Goal: Task Accomplishment & Management: Use online tool/utility

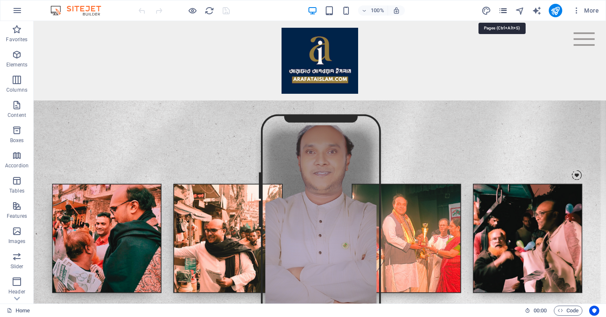
click at [501, 13] on icon "pages" at bounding box center [503, 11] width 10 height 10
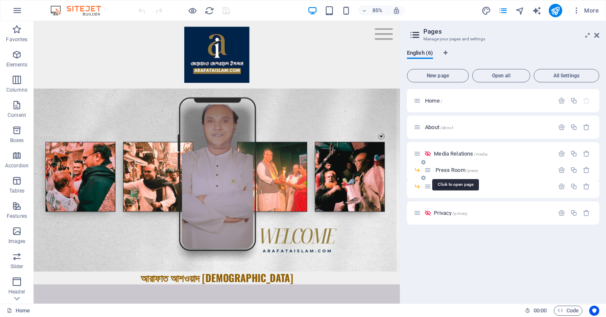
click at [447, 170] on span "Press Room /press" at bounding box center [457, 170] width 43 height 6
click at [447, 170] on div "Press Room /press" at bounding box center [503, 173] width 192 height 16
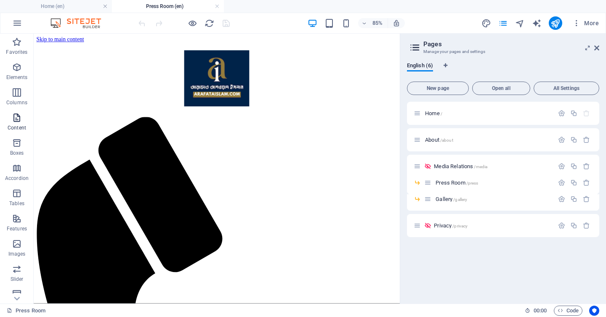
click at [19, 123] on icon "button" at bounding box center [17, 118] width 10 height 10
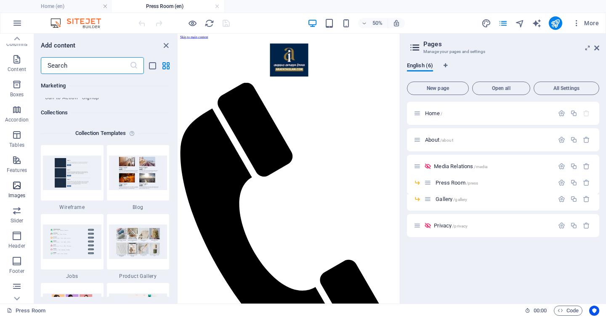
scroll to position [95, 0]
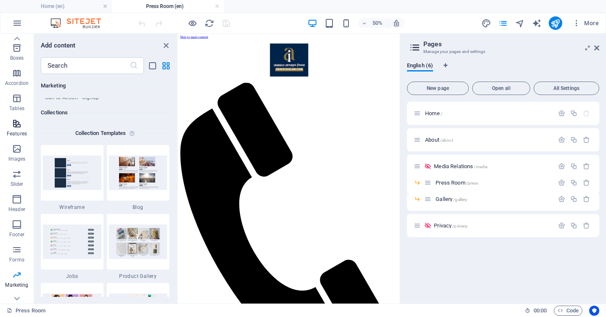
click at [19, 138] on span "Features" at bounding box center [17, 129] width 34 height 20
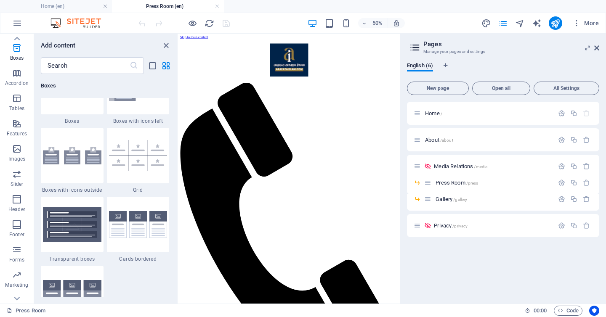
scroll to position [2432, 0]
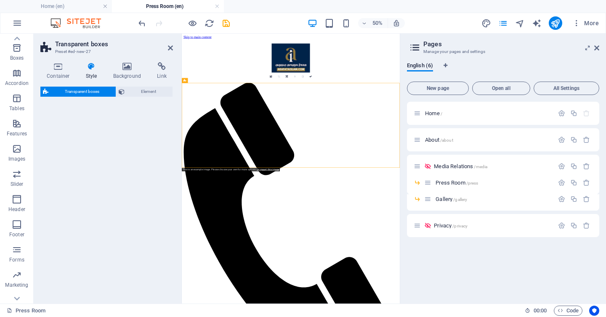
select select "rem"
select select "preset-boxes-transparent-v2-default"
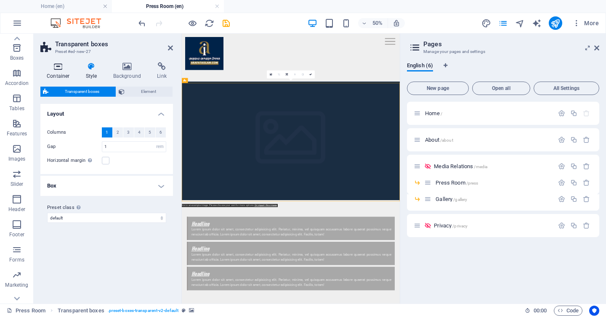
click at [55, 75] on h4 "Container" at bounding box center [59, 71] width 39 height 18
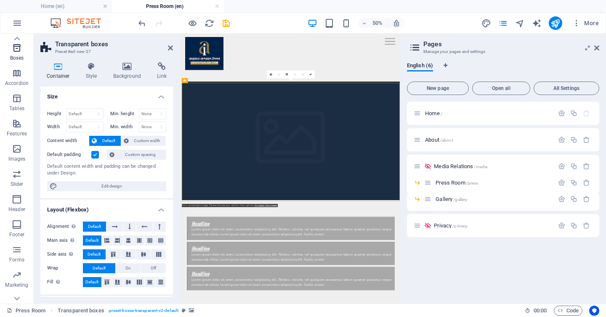
click at [16, 56] on p "Boxes" at bounding box center [17, 58] width 14 height 7
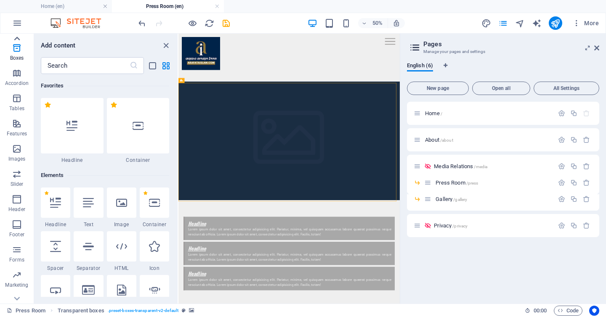
click at [20, 35] on icon at bounding box center [17, 39] width 12 height 12
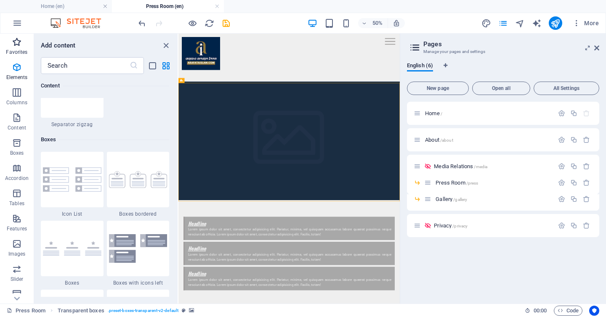
click at [20, 38] on icon "button" at bounding box center [17, 42] width 10 height 10
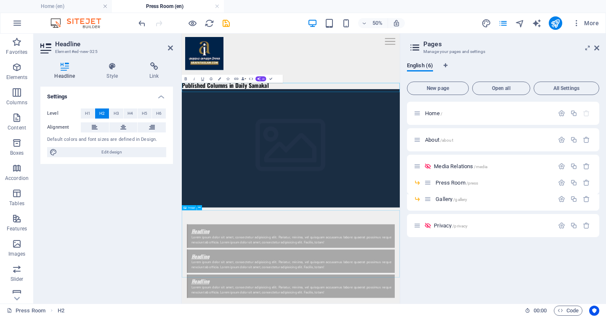
scroll to position [58, 0]
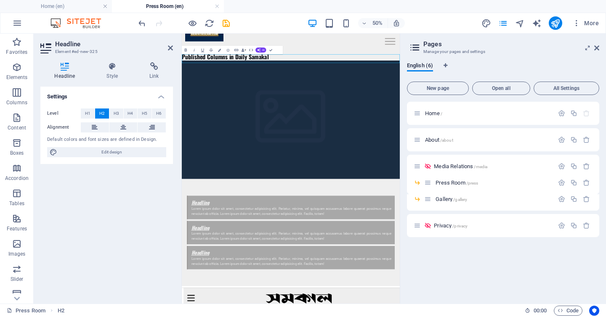
drag, startPoint x: 53, startPoint y: 204, endPoint x: 266, endPoint y: 0, distance: 294.5
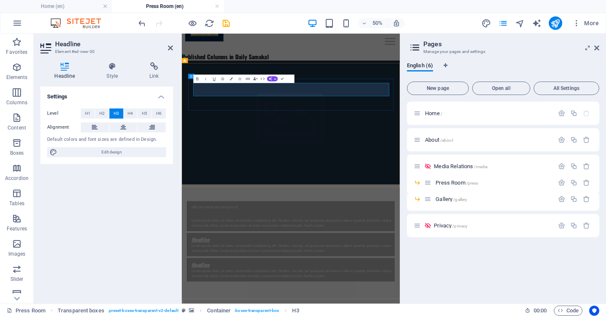
click at [199, 80] on icon "button" at bounding box center [197, 78] width 5 height 5
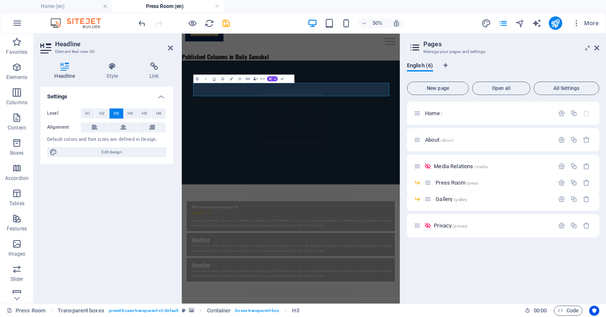
click at [323, 190] on figure at bounding box center [400, 211] width 436 height 248
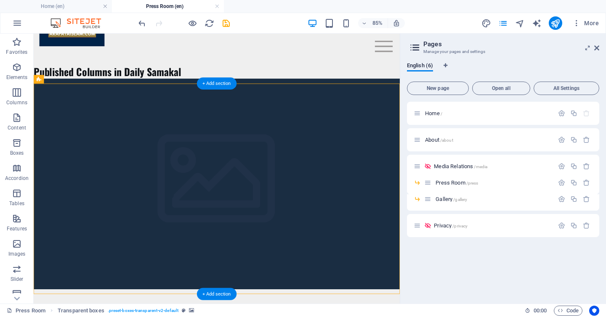
click at [293, 123] on figure at bounding box center [249, 211] width 431 height 248
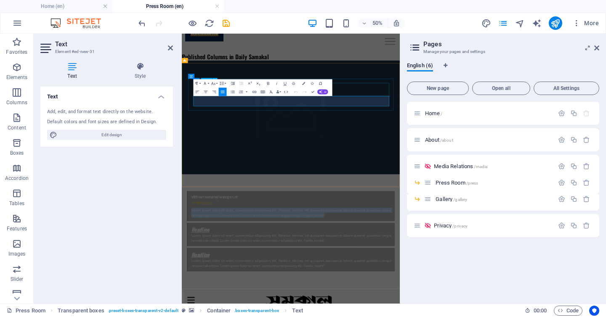
drag, startPoint x: 486, startPoint y: 174, endPoint x: 332, endPoint y: 156, distance: 155.1
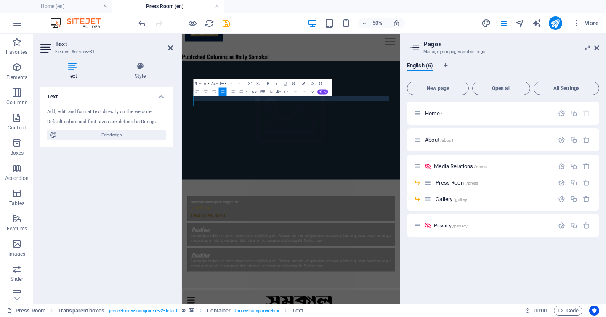
scroll to position [0, 3]
drag, startPoint x: 371, startPoint y: 168, endPoint x: 185, endPoint y: 160, distance: 186.7
click at [185, 160] on div "দুর্নীতি দমনে সরকারের ব্যর্থ হওয়ার সুযোগ নেই ২৭ জুলাই ২০২৫ [URL][DOMAIN_NAME] […" at bounding box center [400, 315] width 436 height 456
click at [256, 92] on icon "button" at bounding box center [255, 92] width 4 height 2
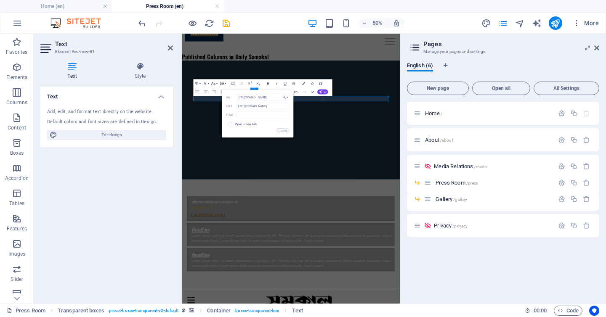
scroll to position [0, 0]
click at [231, 127] on span at bounding box center [230, 124] width 8 height 8
click at [231, 124] on input "checkbox" at bounding box center [230, 124] width 4 height 4
checkbox input "true"
click at [254, 116] on input "text" at bounding box center [263, 115] width 53 height 7
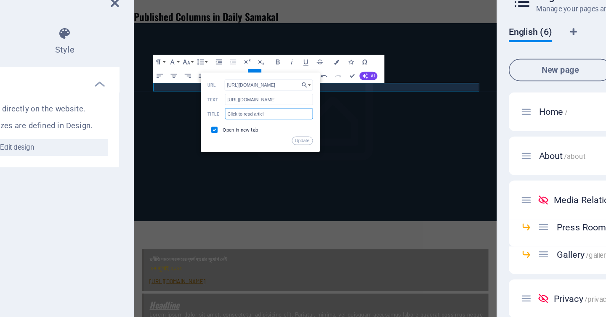
type input "Click to read article"
click at [252, 117] on input "Click to read article" at bounding box center [263, 115] width 53 height 7
click at [285, 131] on button "Update" at bounding box center [283, 130] width 13 height 5
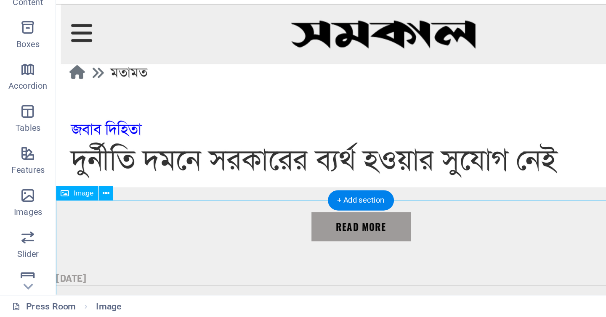
scroll to position [488, 0]
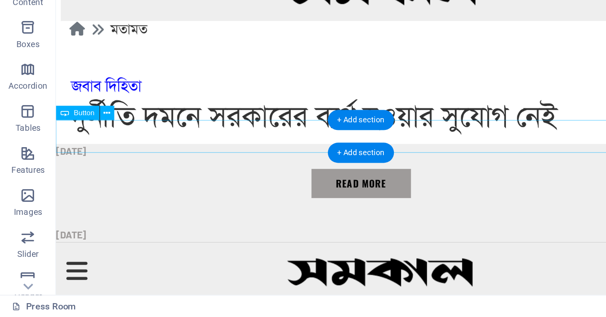
click at [264, 250] on div "Read more" at bounding box center [271, 260] width 431 height 20
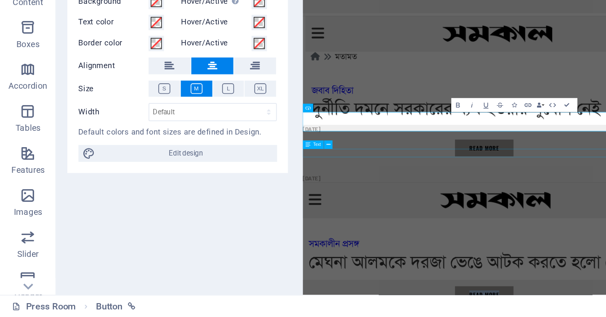
scroll to position [406, 0]
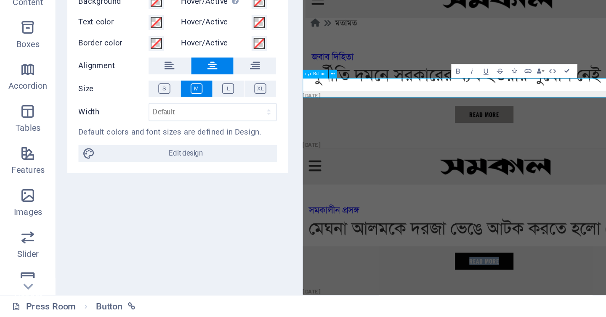
click at [316, 171] on icon "button" at bounding box center [317, 169] width 5 height 5
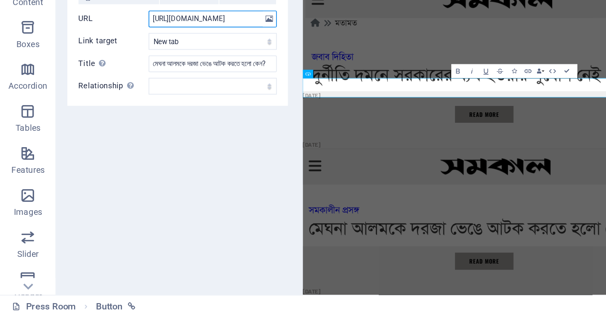
click at [141, 138] on input "[URL][DOMAIN_NAME]" at bounding box center [127, 138] width 77 height 10
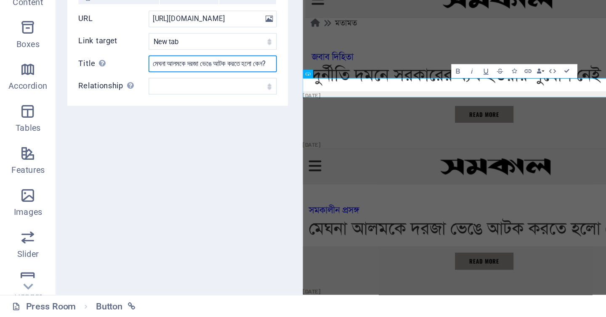
click at [125, 164] on input "মেঘনা আলমকে দরজা ভেঙে আটক করতে হলো কেন?" at bounding box center [127, 165] width 77 height 10
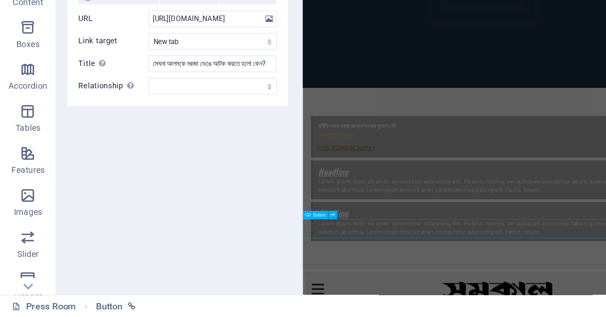
scroll to position [0, 0]
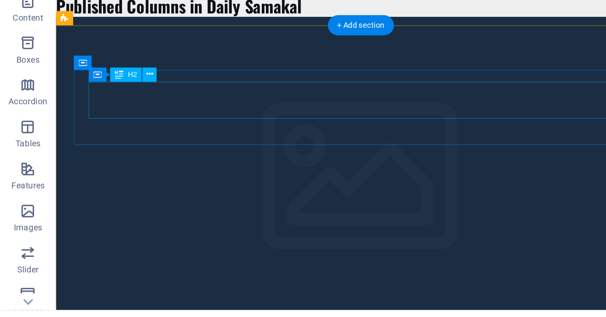
click at [85, 250] on div "দুর্নীতি দমনে সরকারের ব্যর্থ হওয়ার সুযোগ নেই ২৭ জুলাই ২০২৫" at bounding box center [272, 261] width 395 height 22
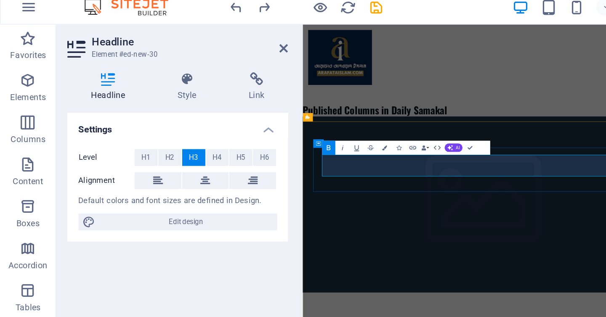
click at [206, 105] on icon "button" at bounding box center [205, 107] width 5 height 5
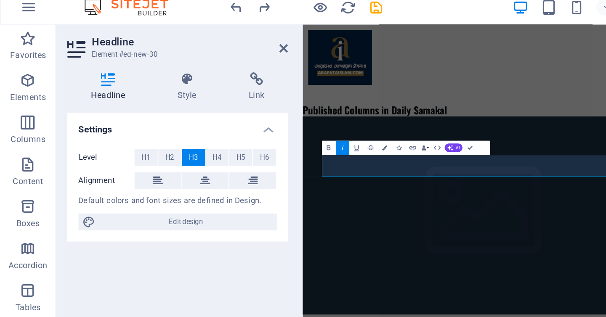
click at [206, 105] on icon "button" at bounding box center [205, 107] width 5 height 5
click at [198, 108] on icon "button" at bounding box center [197, 107] width 5 height 5
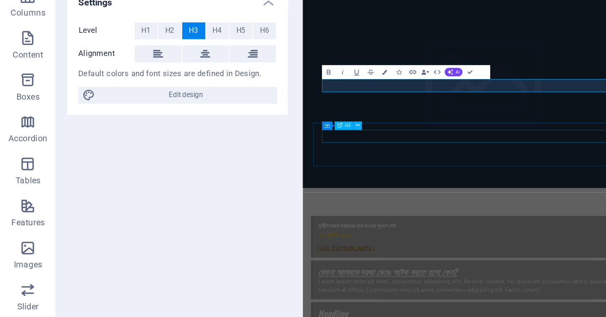
scroll to position [0, 3]
click at [131, 115] on span "H4" at bounding box center [130, 114] width 5 height 10
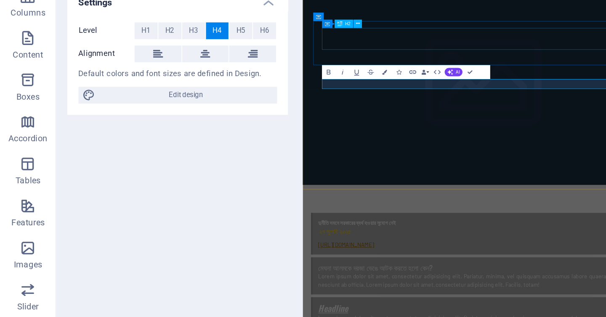
click at [373, 283] on div "দুর্নীতি দমনে সরকারের ব্যর্থ হওয়ার সুযোগ নেই ২৭ জুলাই ২০২৫" at bounding box center [522, 294] width 400 height 22
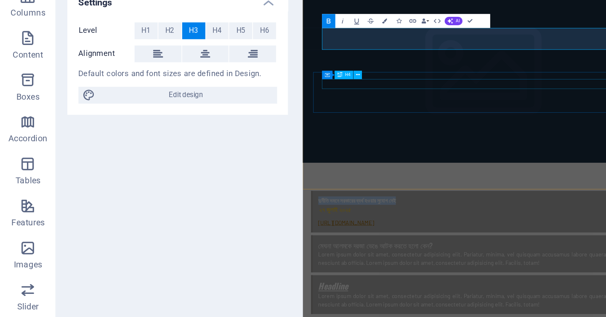
click at [370, 310] on div "মেঘনা আলমকে দরজা ভেঙে আটক করতে হলো কেন?" at bounding box center [522, 315] width 400 height 11
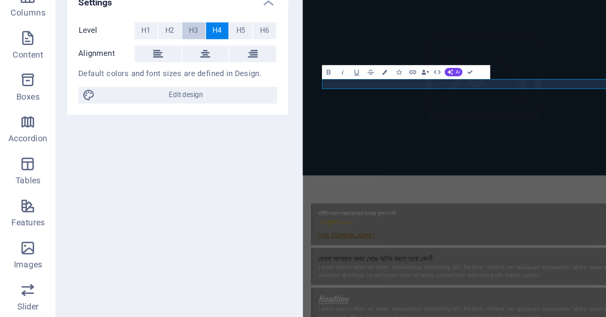
click at [113, 112] on button "H3" at bounding box center [116, 114] width 14 height 10
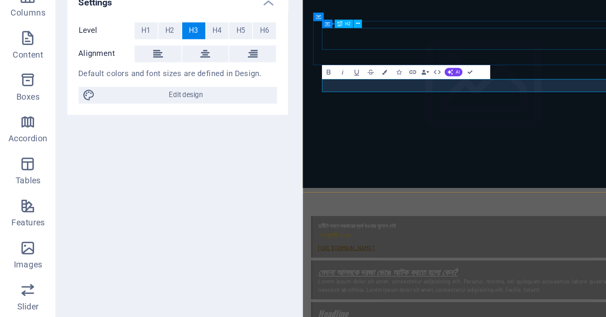
click at [363, 287] on div "দুর্নীতি দমনে সরকারের ব্যর্থ হওয়ার সুযোগ নেই ২৭ জুলাই ২০২৫" at bounding box center [522, 298] width 400 height 22
click at [363, 280] on div "দুর্নীতি দমনে সরকারের ব্যর্থ হওয়ার সুযোগ নেই ২৭ জুলাই ২০২৫ [URL][DOMAIN_NAME]" at bounding box center [522, 305] width 414 height 50
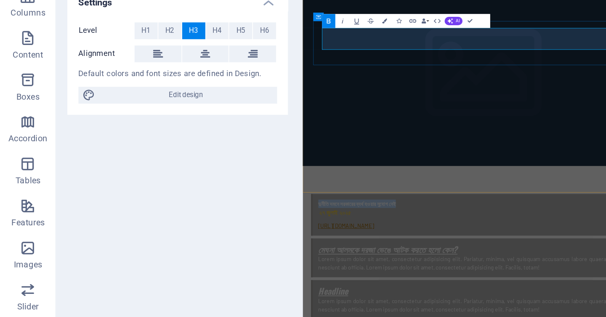
click at [415, 261] on strong "দুর্নীতি দমনে সরকারের ব্যর্থ হওয়ার সুযোগ নেই" at bounding box center [368, 265] width 93 height 8
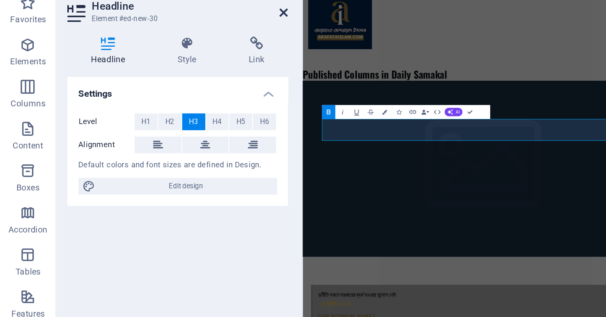
click at [171, 48] on icon at bounding box center [170, 48] width 5 height 7
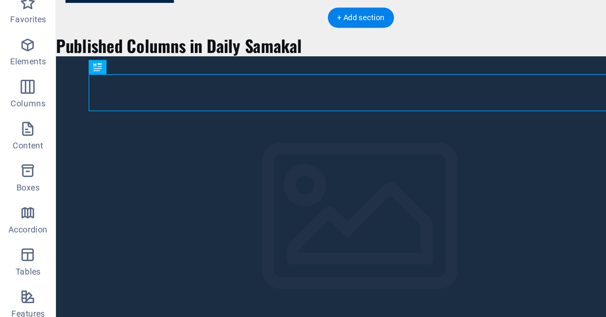
scroll to position [96, 0]
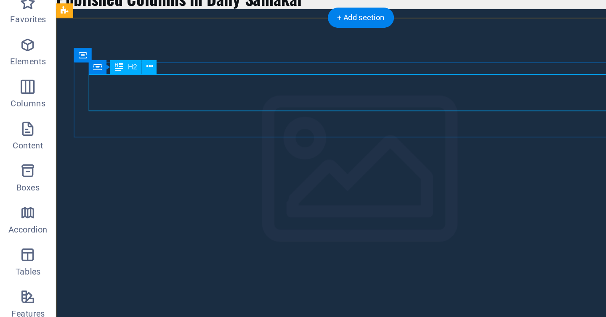
click at [205, 283] on div "দুর্নীতি দমনে সরকারের ব্যর্থ হওয়ার সুযোগ নেই ২৭ জুলাই ২০২৫" at bounding box center [272, 294] width 395 height 22
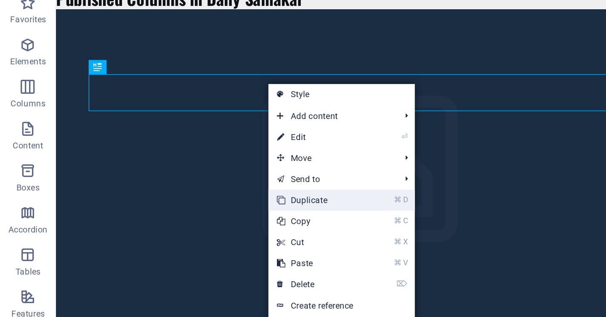
click at [180, 158] on link "⌘ D Duplicate" at bounding box center [189, 161] width 56 height 13
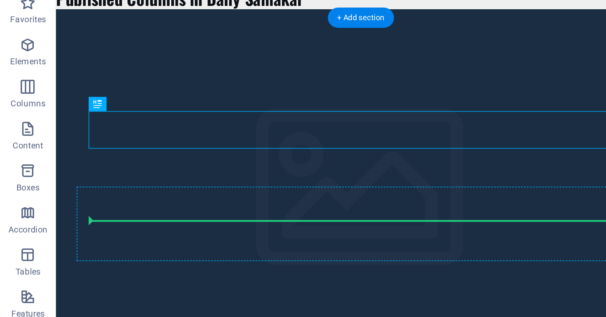
drag, startPoint x: 204, startPoint y: 81, endPoint x: 205, endPoint y: 148, distance: 67.4
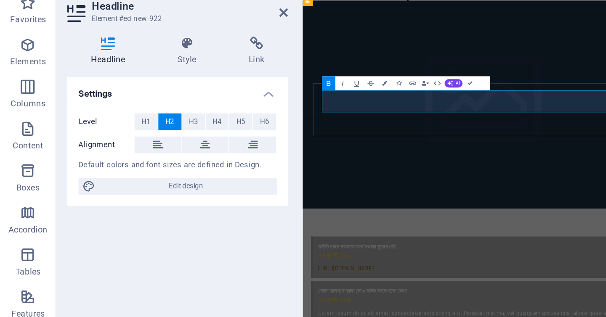
scroll to position [0, 3]
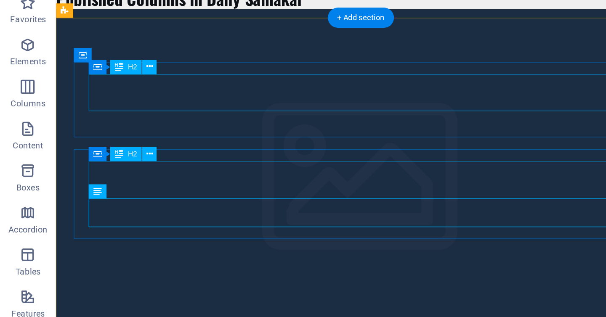
click at [275, 293] on div "দুর্নীতি দমনে সরকারের ব্যর্থ হওয়ার সুযোগ নেই ২৭ জুলাই ২০২৫" at bounding box center [272, 304] width 395 height 22
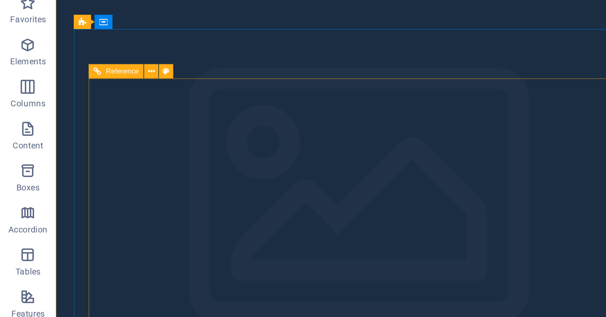
scroll to position [166, 0]
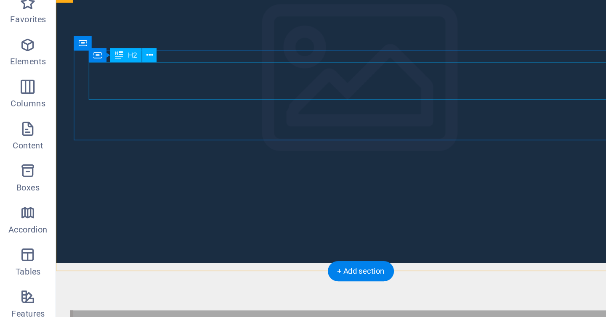
click at [119, 277] on div "মেঘনা আলমকে দরজা ভেঙে আটক করতে হলো কেন? ২৭ জুলাই ২০২৫" at bounding box center [272, 288] width 395 height 22
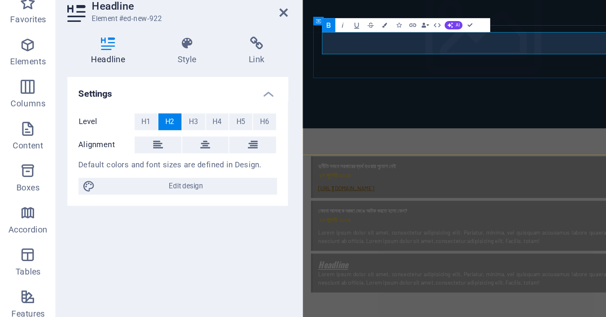
click at [372, 261] on h2 "২৭ জুলাই ২০২৫" at bounding box center [522, 267] width 400 height 12
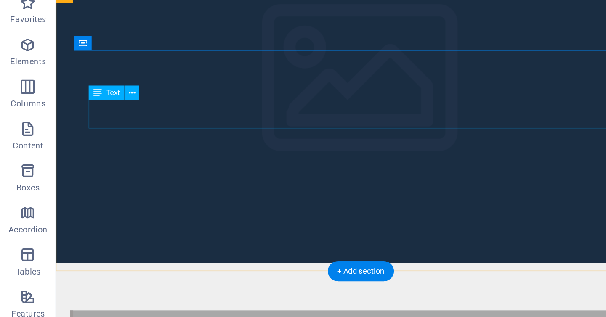
click at [190, 304] on div "Lorem ipsum dolor sit amet, consectetur adipisicing elit. Pariatur, minima, vel…" at bounding box center [272, 314] width 395 height 20
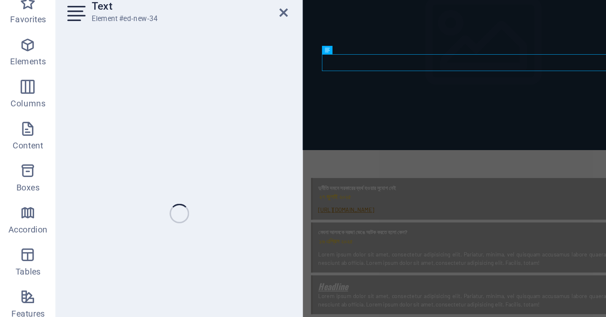
click at [147, 108] on div "Text Element #ed-new-34 Image Spacer Button Text Image Transparent boxes Contai…" at bounding box center [217, 169] width 366 height 270
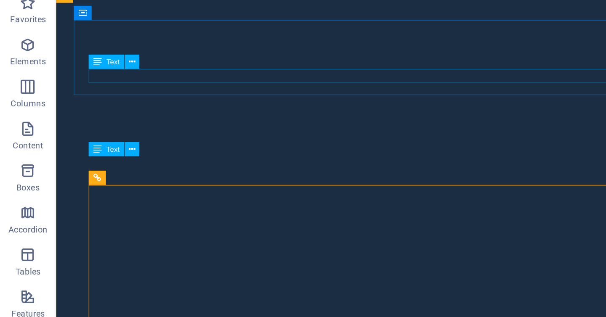
scroll to position [126, 0]
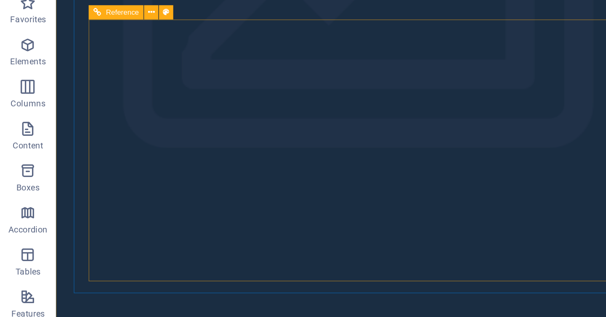
scroll to position [404, 0]
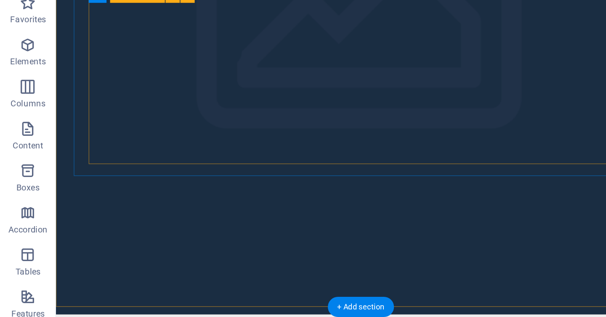
scroll to position [288, 0]
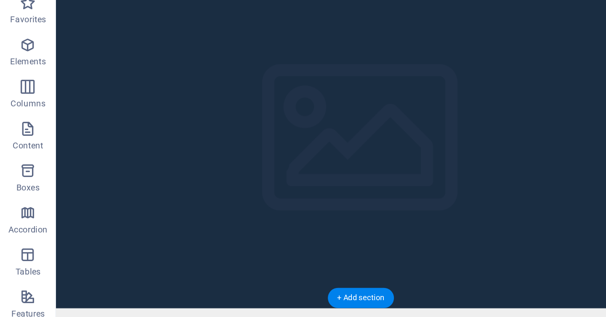
scroll to position [112, 0]
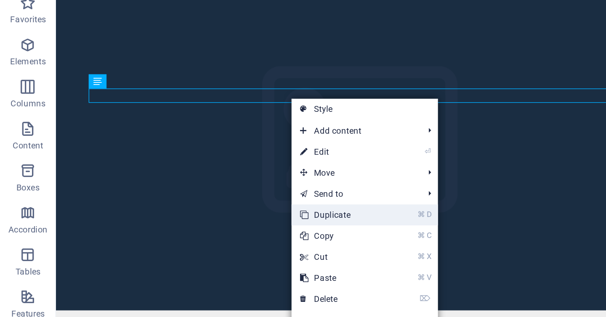
click at [198, 172] on link "⌘ D Duplicate" at bounding box center [203, 169] width 56 height 13
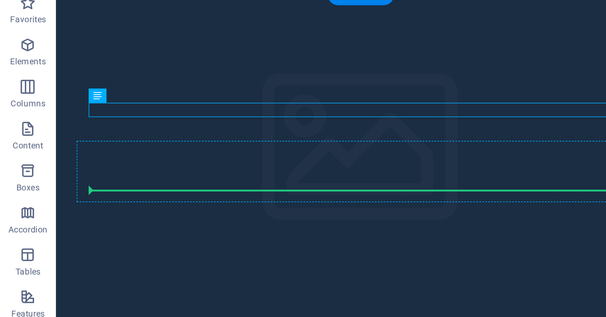
drag, startPoint x: 238, startPoint y: 73, endPoint x: 227, endPoint y: 130, distance: 58.3
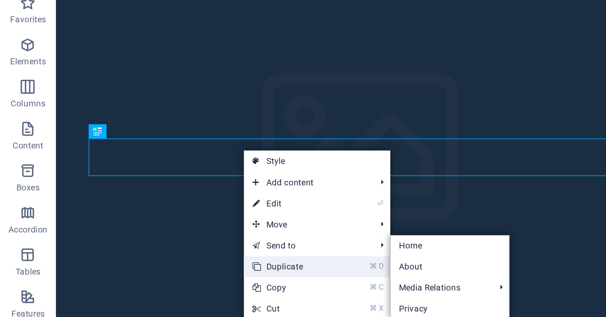
click at [174, 197] on link "⌘ D Duplicate" at bounding box center [175, 201] width 56 height 13
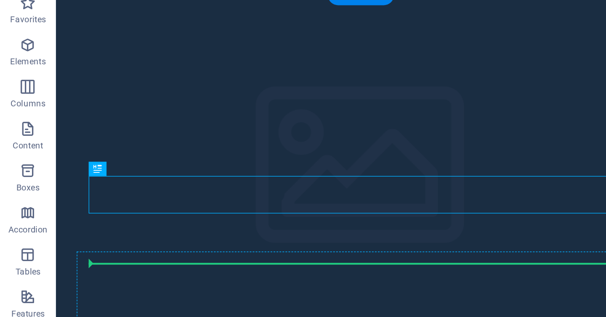
drag, startPoint x: 209, startPoint y: 128, endPoint x: 211, endPoint y: 184, distance: 56.0
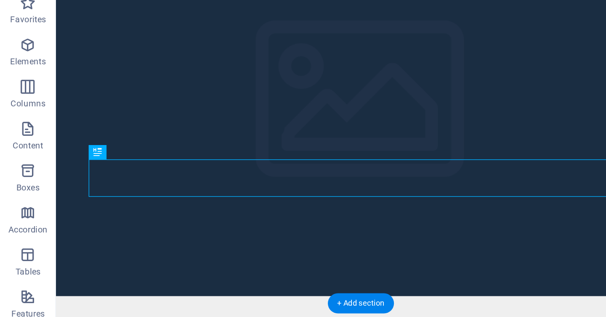
scroll to position [159, 0]
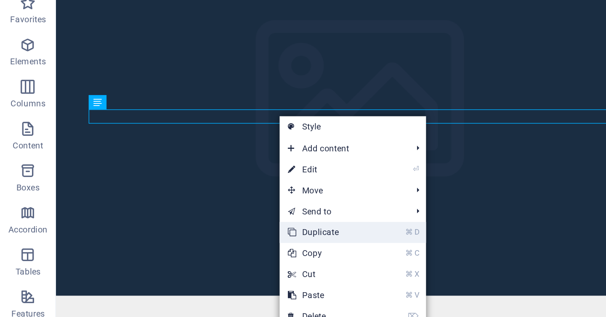
click at [192, 179] on link "⌘ D Duplicate" at bounding box center [196, 180] width 56 height 13
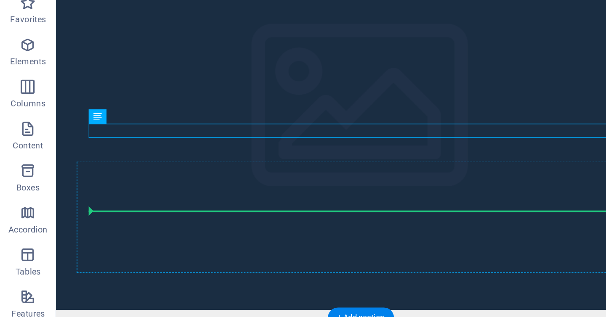
drag, startPoint x: 227, startPoint y: 89, endPoint x: 221, endPoint y: 154, distance: 64.6
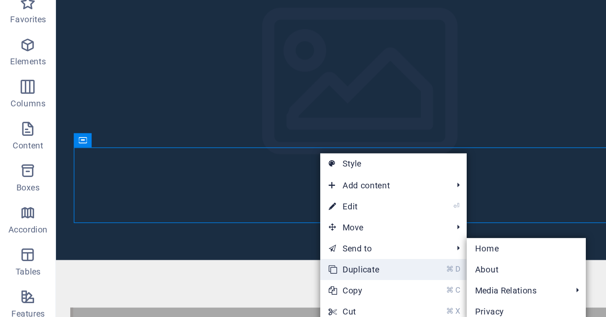
click at [216, 200] on link "⌘ D Duplicate" at bounding box center [220, 202] width 56 height 13
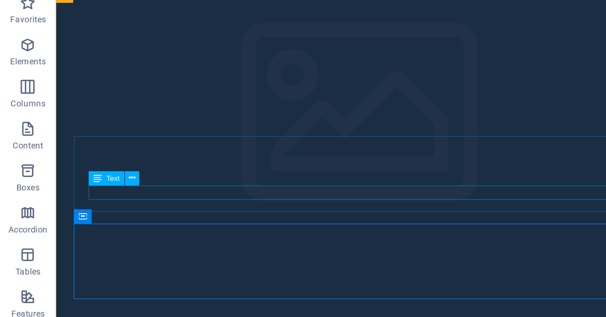
scroll to position [168, 0]
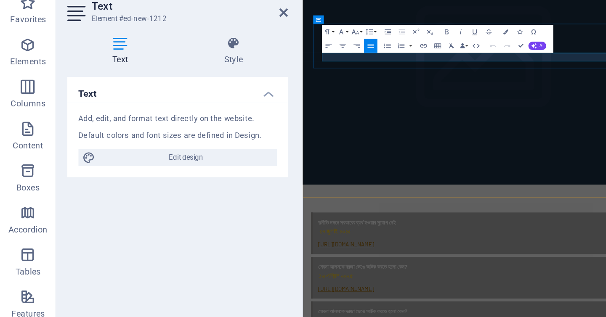
drag, startPoint x: 462, startPoint y: 69, endPoint x: 319, endPoint y: 74, distance: 142.8
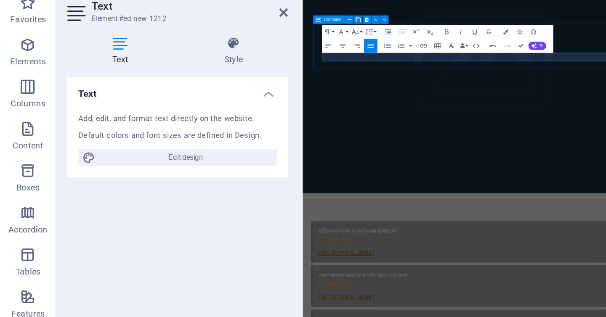
scroll to position [0, 3]
click at [171, 48] on icon at bounding box center [170, 48] width 5 height 7
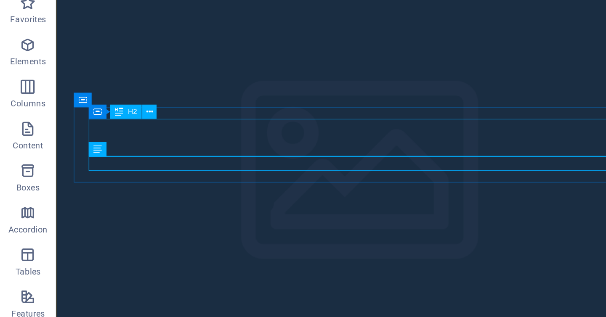
scroll to position [125, 0]
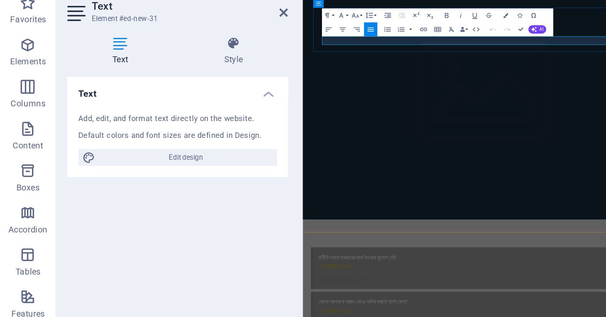
click at [268, 48] on icon "button" at bounding box center [268, 49] width 5 height 5
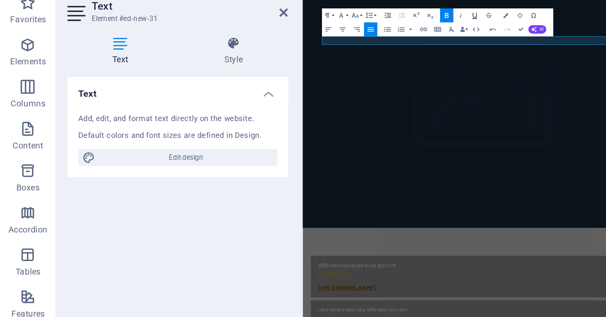
click at [286, 50] on icon "button" at bounding box center [285, 50] width 3 height 4
click at [255, 59] on icon "button" at bounding box center [254, 58] width 5 height 5
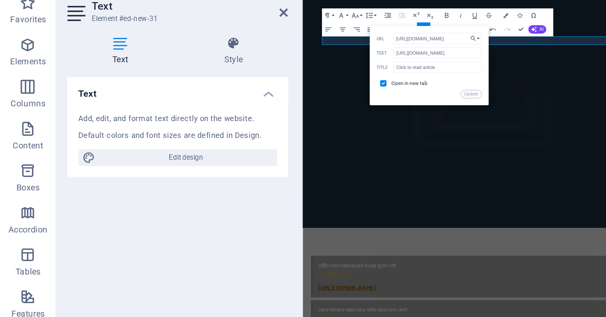
scroll to position [0, 19]
click at [258, 80] on input "Click to read article" at bounding box center [263, 80] width 53 height 7
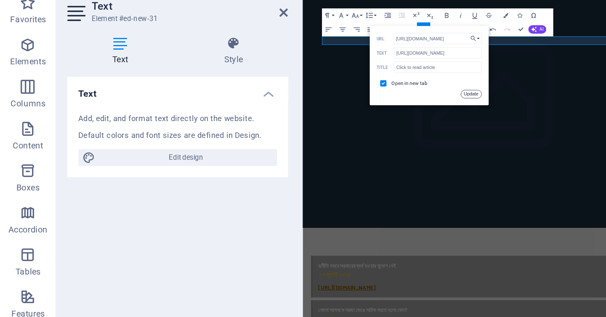
click at [285, 95] on button "Update" at bounding box center [283, 97] width 13 height 5
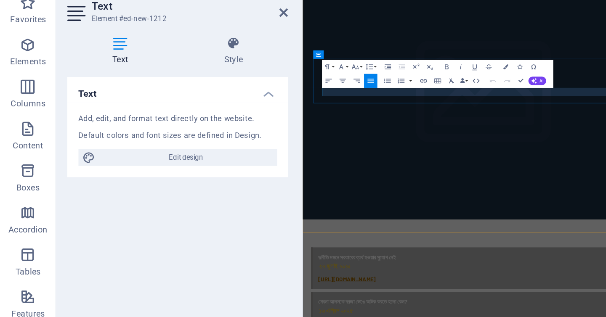
click at [256, 89] on icon "button" at bounding box center [254, 89] width 5 height 5
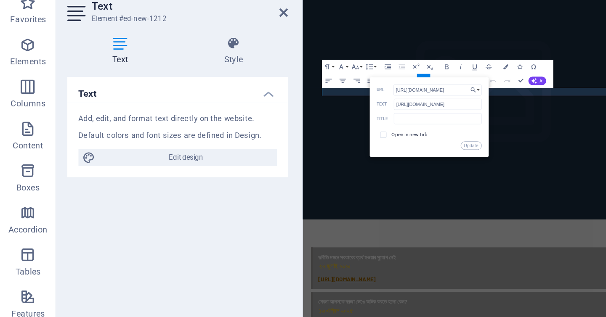
scroll to position [0, 19]
click at [259, 113] on input "text" at bounding box center [263, 112] width 53 height 7
paste input "Click to read article"
type input "Click to read article"
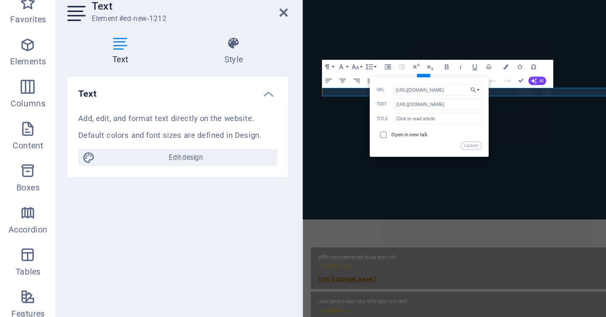
click at [231, 121] on input "checkbox" at bounding box center [230, 121] width 4 height 4
checkbox input "true"
click at [288, 129] on button "Update" at bounding box center [283, 127] width 13 height 5
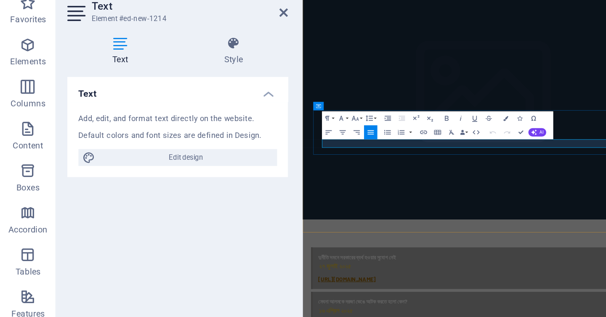
click at [268, 112] on icon "button" at bounding box center [268, 111] width 5 height 5
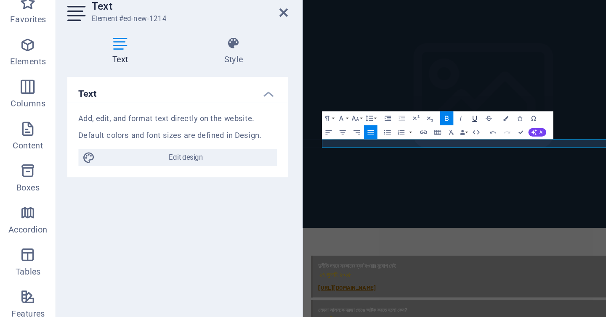
click at [283, 111] on icon "button" at bounding box center [285, 111] width 5 height 5
click at [254, 121] on icon "button" at bounding box center [254, 119] width 5 height 5
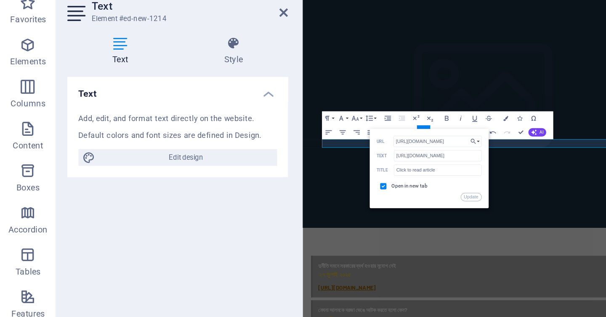
scroll to position [0, 19]
click at [281, 158] on button "Update" at bounding box center [283, 158] width 13 height 5
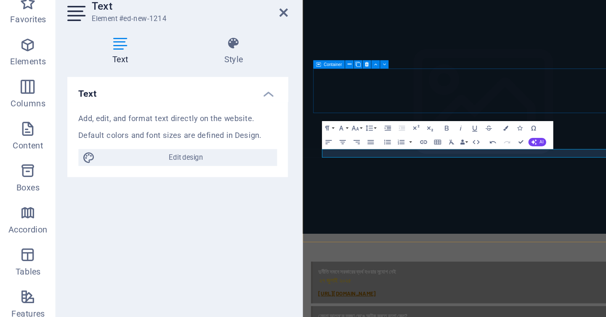
scroll to position [120, 0]
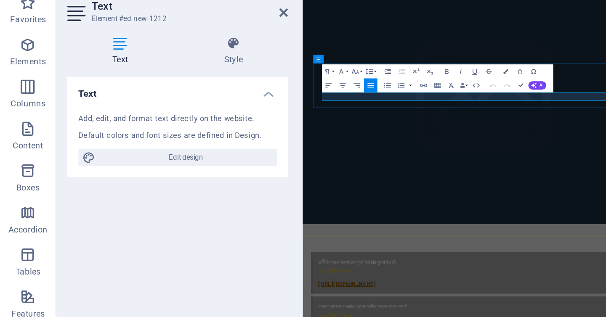
click at [267, 80] on button "Bold" at bounding box center [268, 83] width 8 height 8
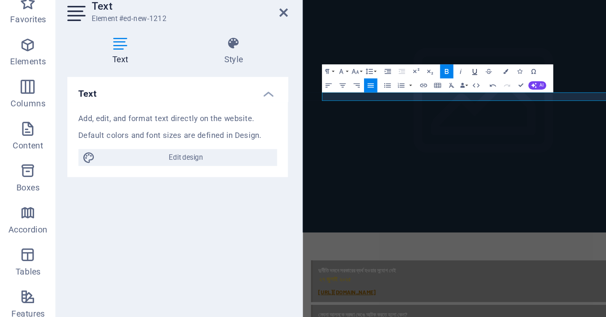
click at [286, 84] on icon "button" at bounding box center [285, 84] width 3 height 4
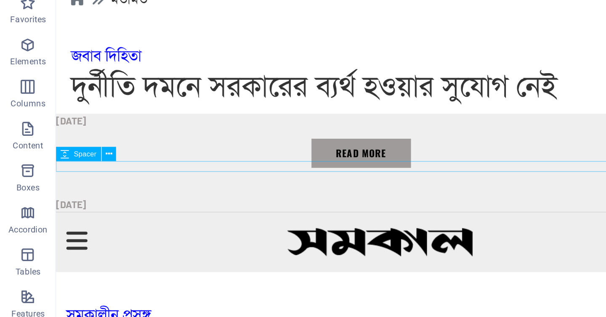
scroll to position [856, 0]
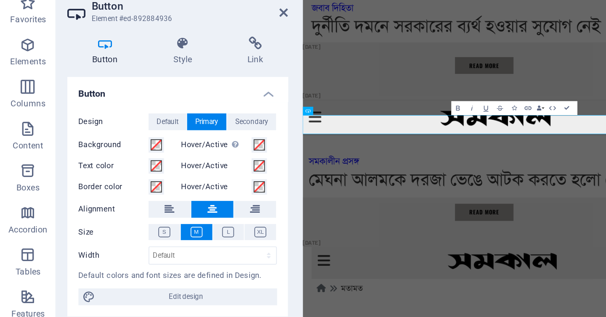
scroll to position [784, 0]
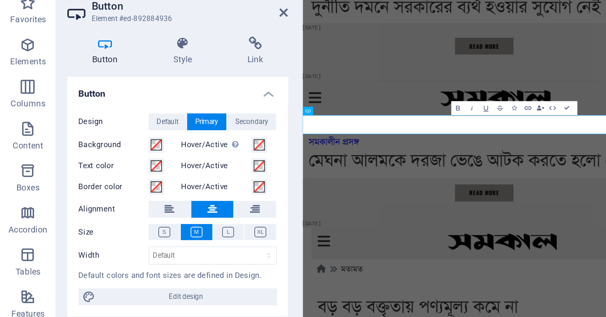
click at [144, 83] on div "Button Style Link Button Design Default Primary Secondary Background Hover/Acti…" at bounding box center [106, 179] width 133 height 235
click at [152, 69] on icon at bounding box center [153, 66] width 40 height 8
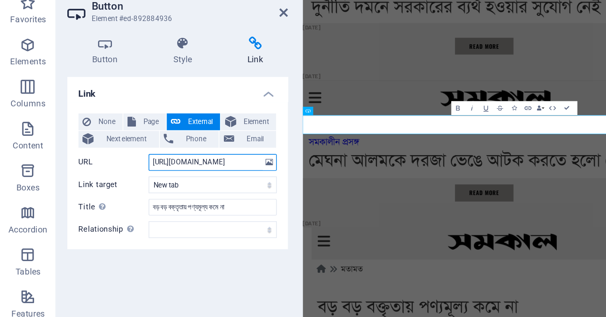
click at [111, 136] on input "[URL][DOMAIN_NAME]" at bounding box center [127, 138] width 77 height 10
click at [169, 47] on icon at bounding box center [170, 48] width 5 height 7
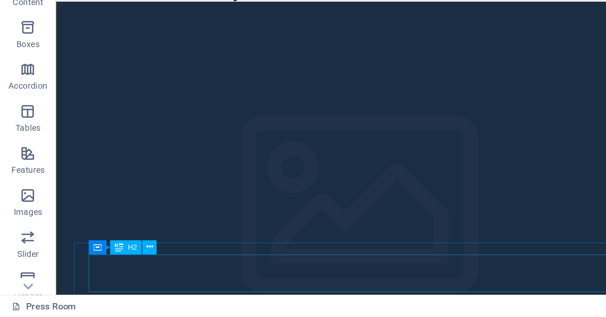
scroll to position [52, 0]
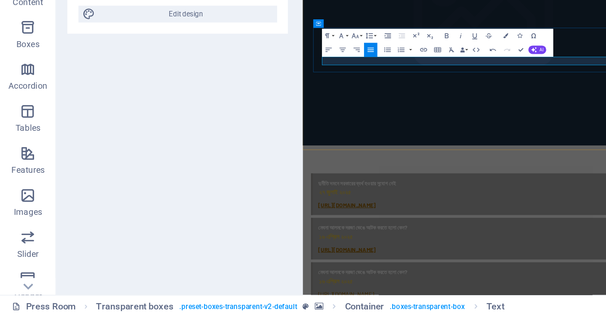
scroll to position [0, 3]
click at [269, 148] on icon "button" at bounding box center [268, 148] width 5 height 5
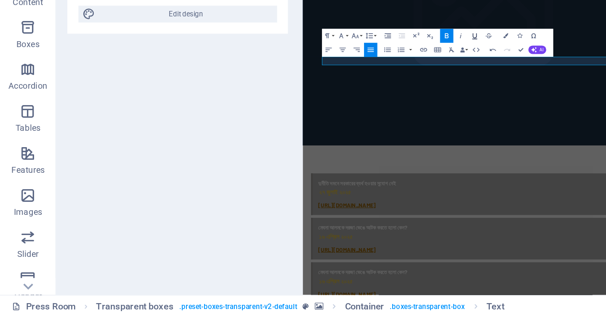
click at [283, 147] on icon "button" at bounding box center [285, 148] width 5 height 5
click at [252, 156] on icon "button" at bounding box center [254, 156] width 5 height 5
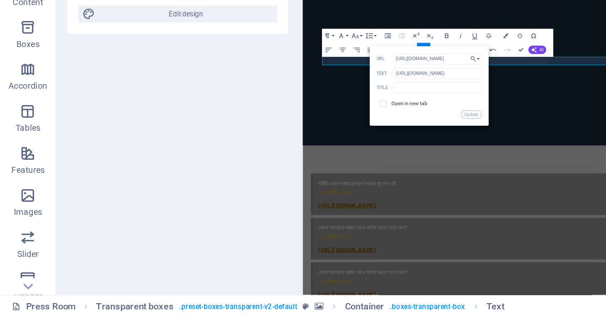
scroll to position [0, 19]
click at [273, 169] on input "[URL][DOMAIN_NAME]" at bounding box center [263, 170] width 53 height 7
click at [269, 161] on input "[URL][DOMAIN_NAME]" at bounding box center [262, 162] width 53 height 7
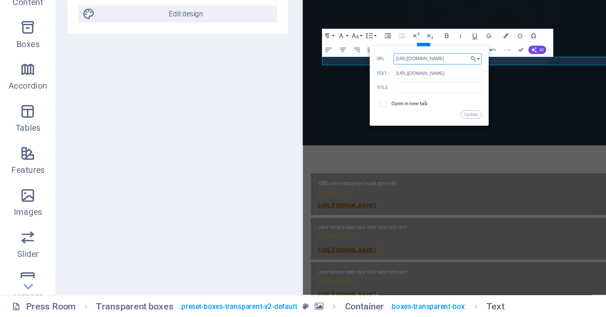
click at [269, 161] on input "[URL][DOMAIN_NAME]" at bounding box center [262, 162] width 53 height 7
click at [285, 179] on input "text" at bounding box center [263, 179] width 53 height 7
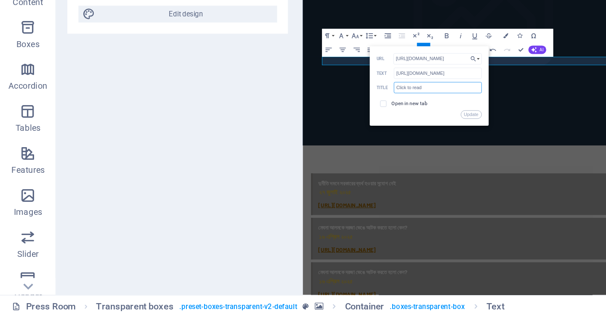
type input "Click to read"
click at [250, 189] on label "Open in new tab" at bounding box center [245, 188] width 21 height 3
click at [283, 194] on button "Update" at bounding box center [283, 195] width 13 height 5
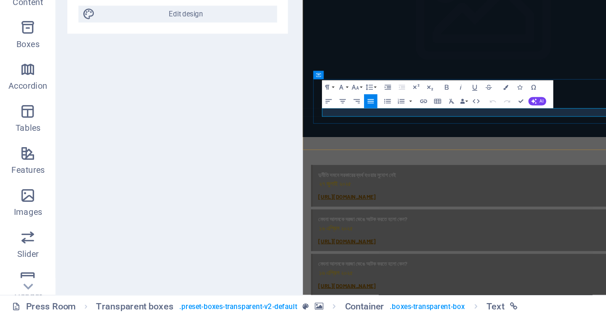
click at [269, 179] on icon "button" at bounding box center [268, 178] width 5 height 5
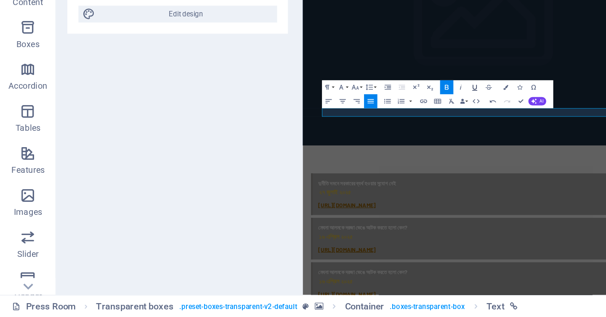
click at [287, 178] on icon "button" at bounding box center [285, 178] width 5 height 5
click at [493, 185] on figure at bounding box center [521, 55] width 436 height 302
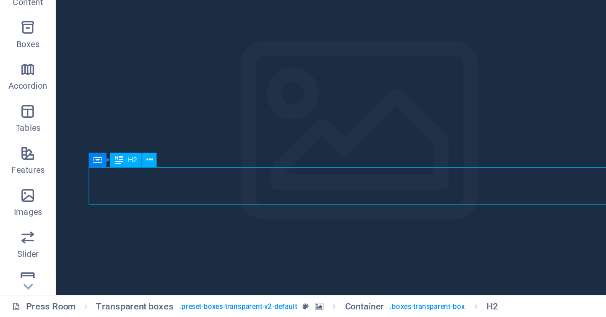
click at [129, 231] on div "Image Spacer Button Text Image Transparent boxes Container H2 Container Text Co…" at bounding box center [217, 169] width 366 height 270
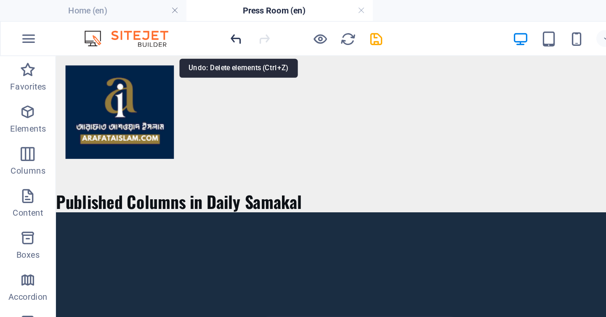
click at [142, 25] on icon "undo" at bounding box center [142, 24] width 10 height 10
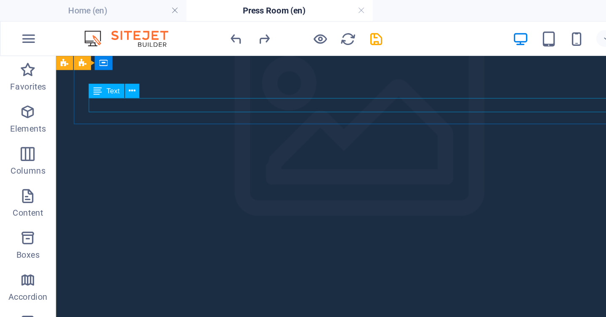
scroll to position [216, 0]
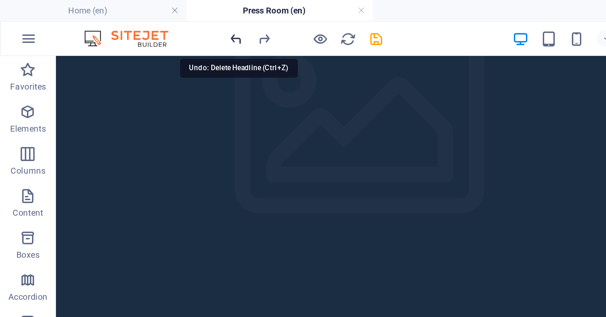
click at [147, 24] on icon "undo" at bounding box center [142, 24] width 10 height 10
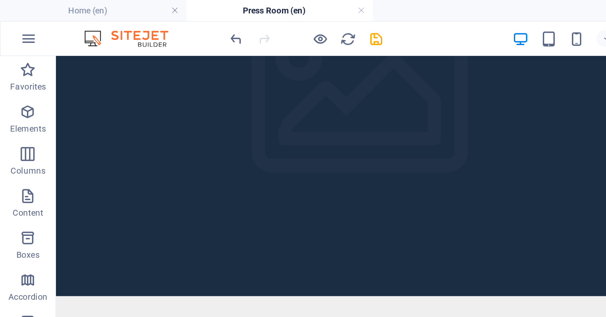
click at [151, 24] on div at bounding box center [184, 22] width 94 height 13
click at [146, 25] on icon "undo" at bounding box center [142, 24] width 10 height 10
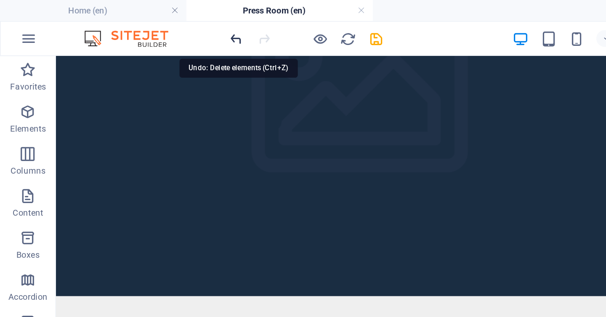
click at [146, 25] on icon "undo" at bounding box center [142, 24] width 10 height 10
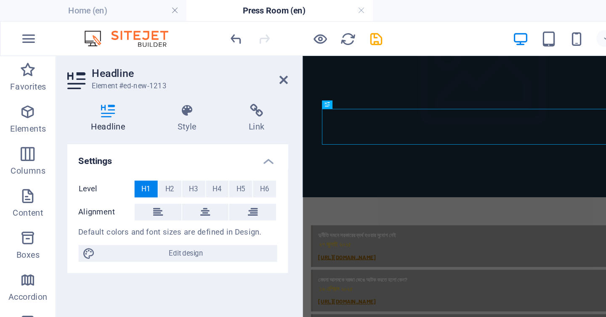
click at [374, 142] on figure at bounding box center [521, 88] width 436 height 276
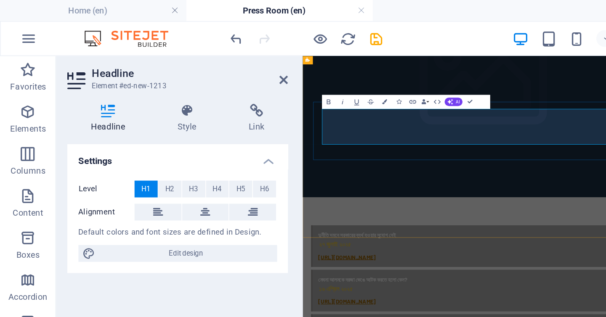
drag, startPoint x: 365, startPoint y: 154, endPoint x: 337, endPoint y: 140, distance: 31.3
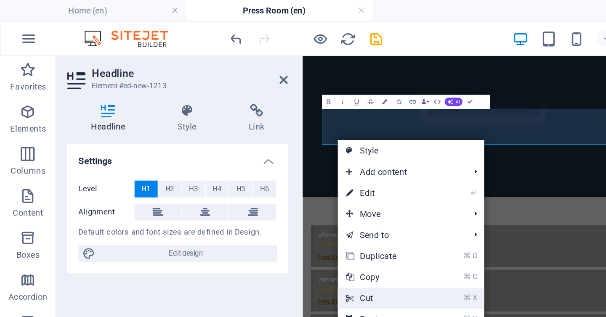
click at [226, 181] on link "⌘ X Cut" at bounding box center [231, 179] width 56 height 13
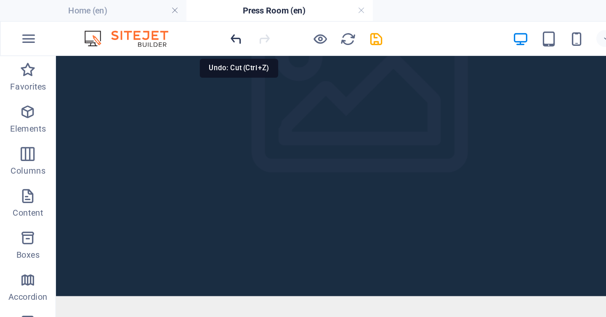
click at [143, 24] on icon "undo" at bounding box center [142, 24] width 10 height 10
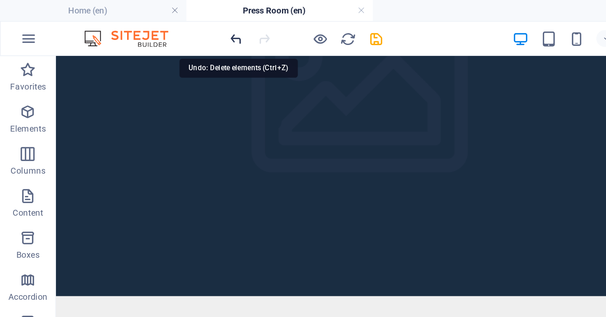
click at [141, 23] on icon "undo" at bounding box center [142, 24] width 10 height 10
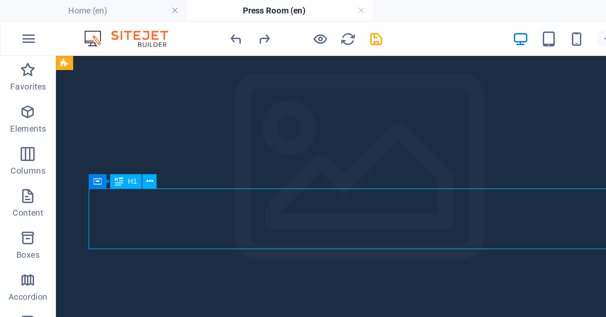
scroll to position [179, 0]
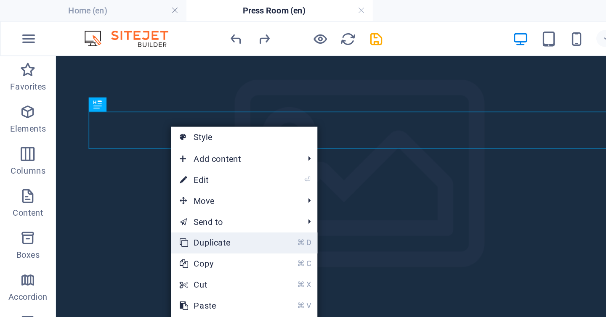
click at [133, 146] on link "⌘ D Duplicate" at bounding box center [131, 146] width 56 height 13
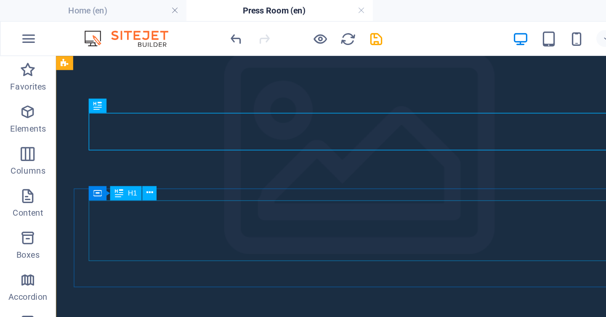
scroll to position [209, 0]
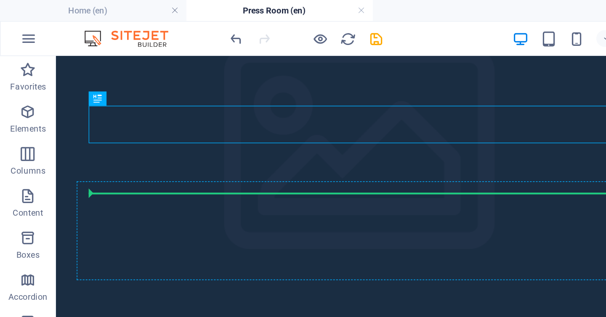
drag, startPoint x: 165, startPoint y: 101, endPoint x: 160, endPoint y: 173, distance: 71.8
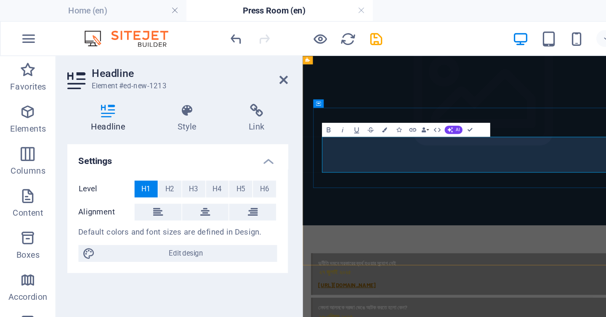
drag, startPoint x: 328, startPoint y: 160, endPoint x: 409, endPoint y: 163, distance: 81.7
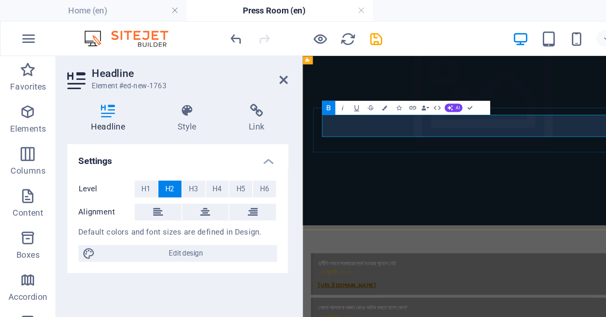
drag, startPoint x: 369, startPoint y: 142, endPoint x: 375, endPoint y: 139, distance: 6.6
drag, startPoint x: 371, startPoint y: 144, endPoint x: 328, endPoint y: 148, distance: 43.6
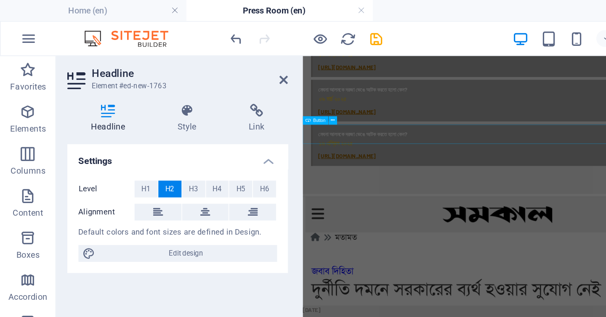
scroll to position [784, 0]
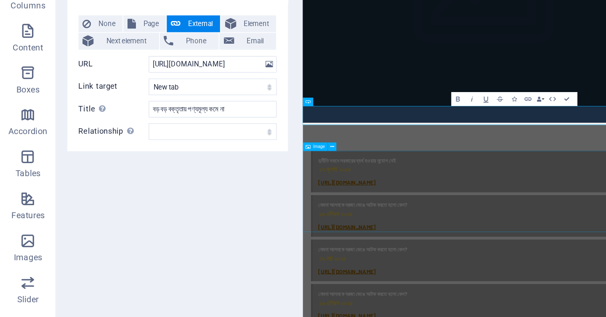
scroll to position [677, 0]
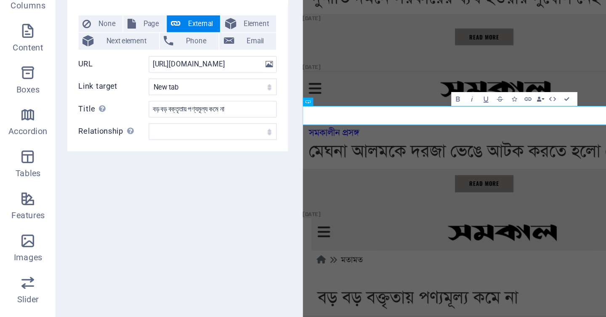
click at [118, 159] on div "None Page External Element Next element Phone Email Page Home About Media Relat…" at bounding box center [106, 146] width 119 height 75
click at [117, 166] on input "বড় বড় বক্তৃতায় পণ্যমূল্য কমে না" at bounding box center [127, 165] width 77 height 10
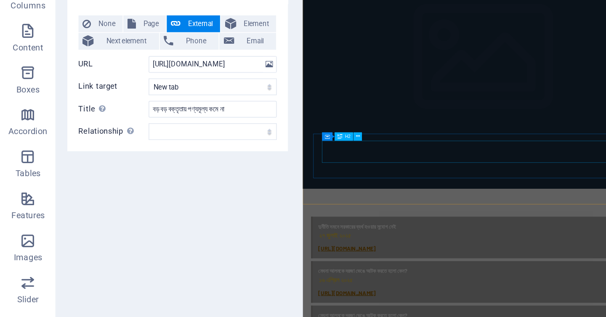
scroll to position [41, 0]
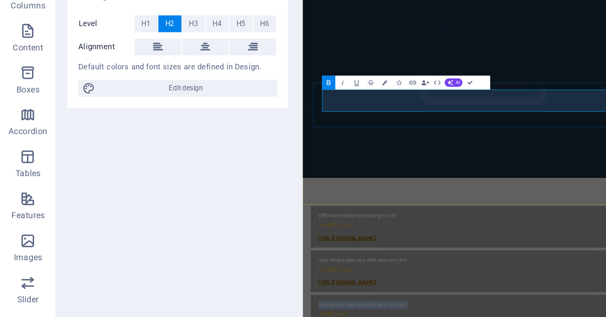
drag, startPoint x: 328, startPoint y: 137, endPoint x: 472, endPoint y: 136, distance: 144.0
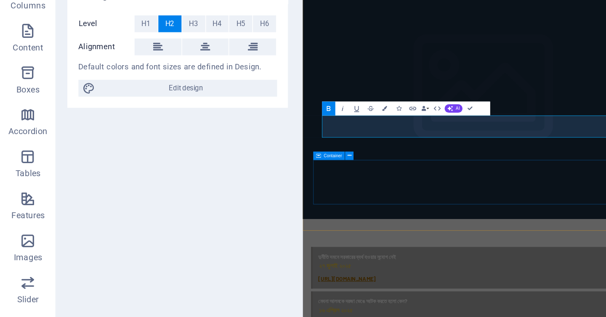
scroll to position [0, 0]
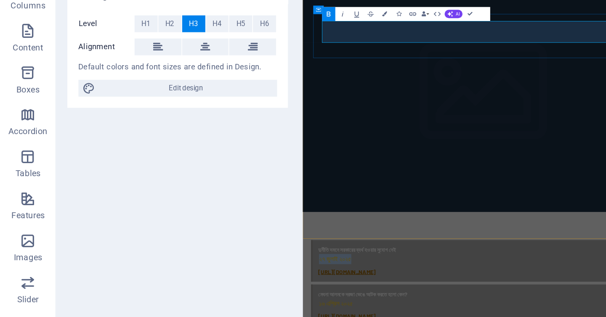
drag, startPoint x: 327, startPoint y: 64, endPoint x: 382, endPoint y: 63, distance: 55.2
click at [198, 107] on icon "button" at bounding box center [197, 107] width 5 height 5
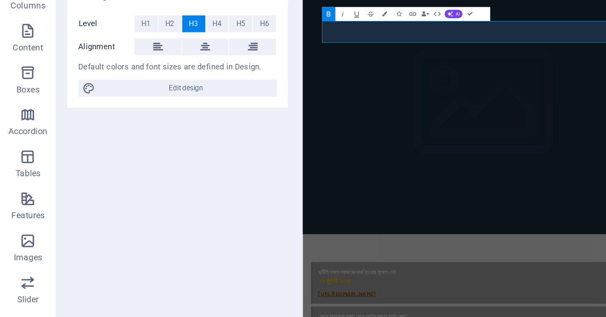
click at [198, 107] on icon "button" at bounding box center [197, 107] width 5 height 5
click at [197, 108] on icon "button" at bounding box center [197, 107] width 5 height 5
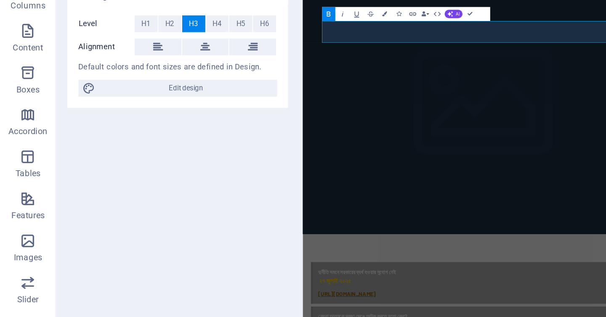
click at [197, 108] on icon "button" at bounding box center [197, 107] width 5 height 5
click at [147, 115] on span "H5" at bounding box center [144, 114] width 5 height 10
click at [117, 111] on span "H3" at bounding box center [116, 114] width 5 height 10
click at [141, 114] on button "H5" at bounding box center [145, 114] width 14 height 10
click at [132, 115] on span "H4" at bounding box center [130, 114] width 5 height 10
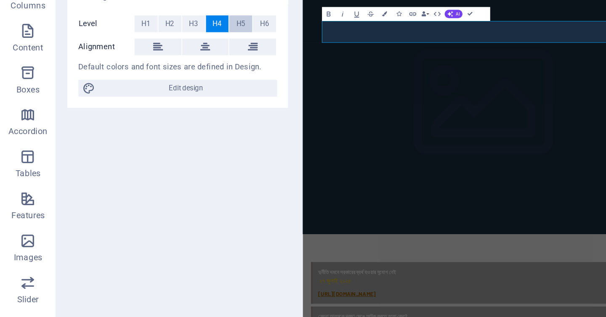
click at [142, 113] on span "H5" at bounding box center [144, 114] width 5 height 10
click at [133, 113] on button "H4" at bounding box center [131, 114] width 14 height 10
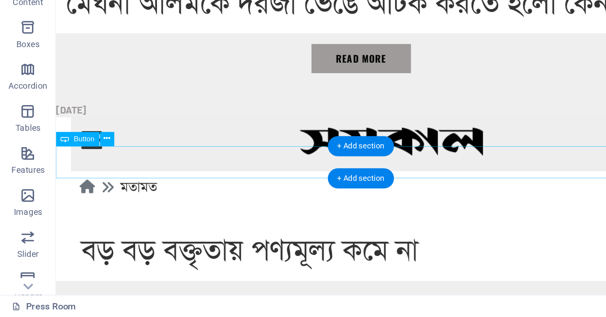
scroll to position [877, 0]
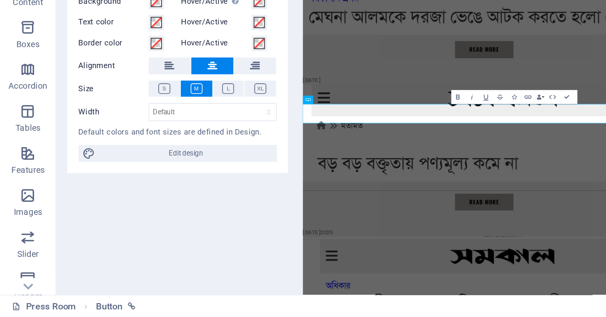
scroll to position [0, 0]
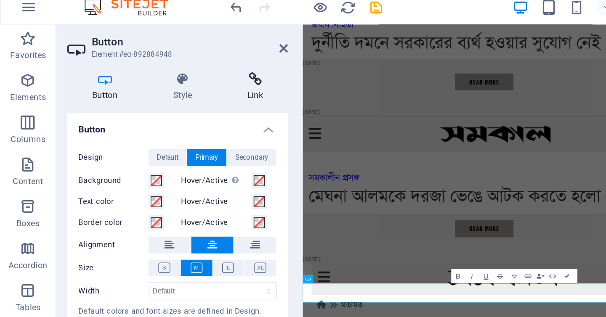
click at [144, 75] on h4 "Link" at bounding box center [153, 71] width 40 height 18
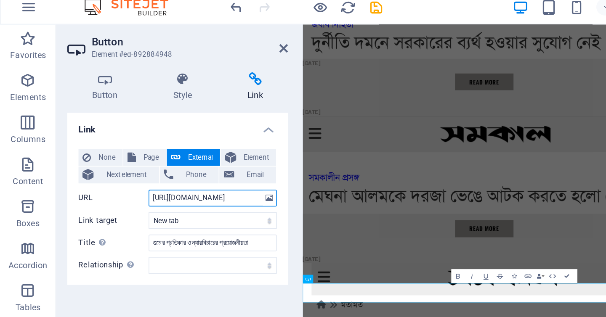
click at [118, 135] on input "[URL][DOMAIN_NAME]" at bounding box center [127, 138] width 77 height 10
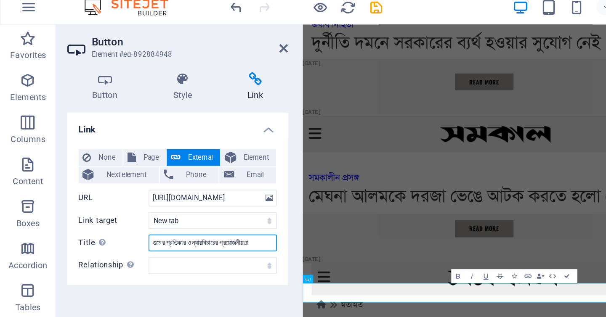
click at [112, 167] on input "গুমের প্রতিকার ও ন্যায়বিচারের প্রয়োজনীয়তা" at bounding box center [127, 165] width 77 height 10
click at [112, 166] on input "গুমের প্রতিকার ও ন্যায়বিচারের প্রয়োজনীয়তা" at bounding box center [127, 165] width 77 height 10
drag, startPoint x: 168, startPoint y: 51, endPoint x: 224, endPoint y: 106, distance: 78.3
click at [168, 51] on icon at bounding box center [170, 48] width 5 height 7
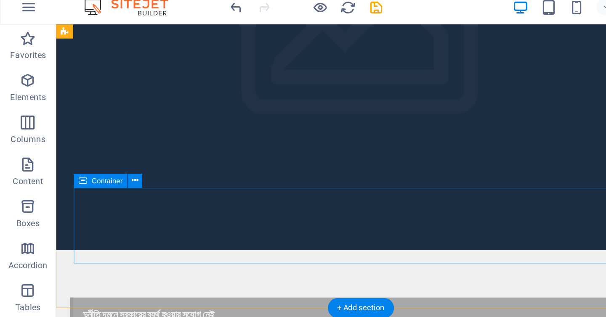
scroll to position [216, 0]
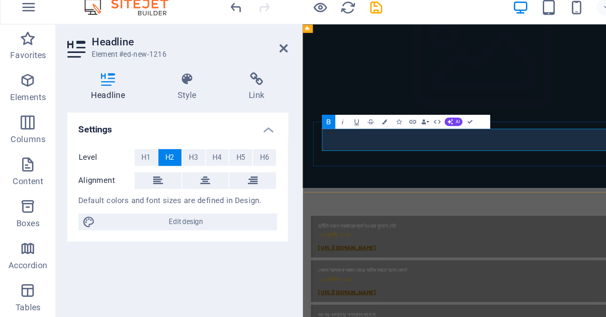
scroll to position [0, 6]
drag, startPoint x: 372, startPoint y: 169, endPoint x: 326, endPoint y: 168, distance: 45.5
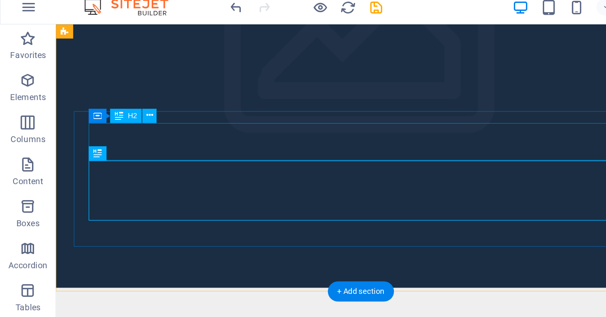
scroll to position [272, 0]
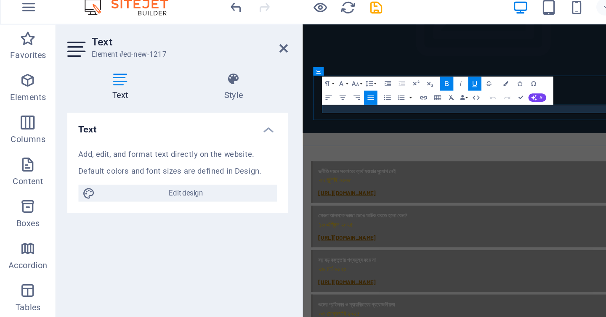
click at [253, 76] on icon "button" at bounding box center [254, 77] width 5 height 5
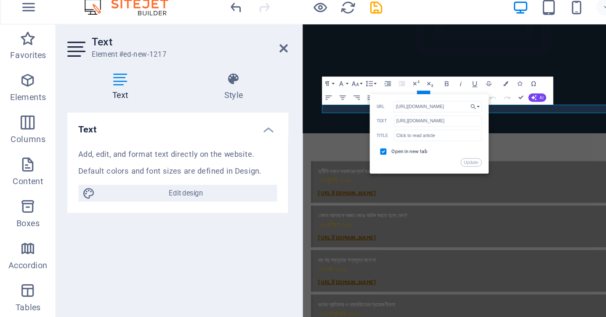
scroll to position [0, 19]
click at [258, 84] on input "[URL][DOMAIN_NAME]" at bounding box center [262, 83] width 53 height 7
type input "[URL][DOMAIN_NAME]"
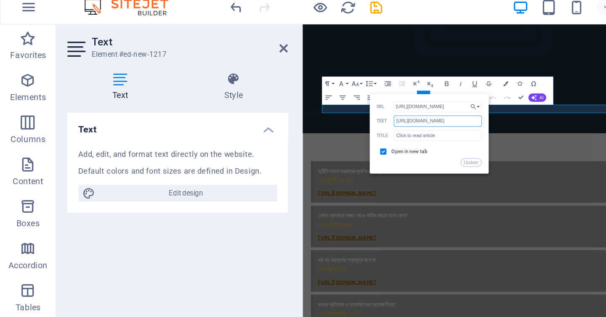
click at [261, 91] on input "[URL][DOMAIN_NAME]" at bounding box center [263, 91] width 53 height 7
paste input "278667"
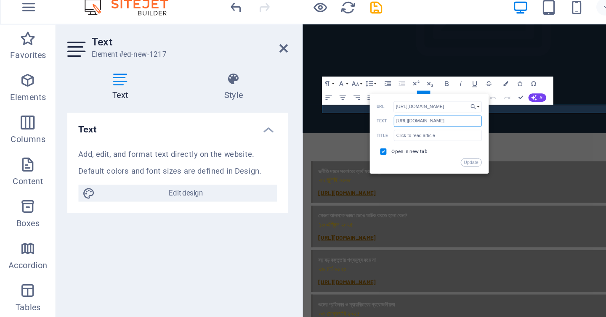
type input "[URL][DOMAIN_NAME]"
click at [280, 116] on button "Update" at bounding box center [283, 116] width 13 height 5
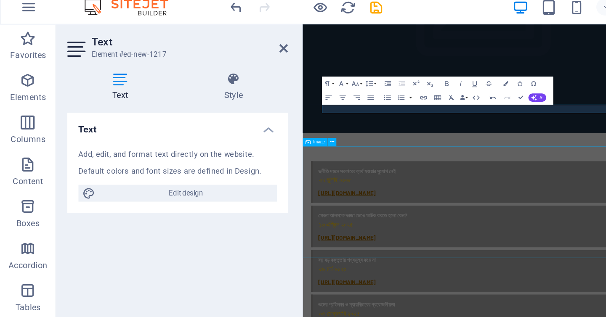
scroll to position [0, 0]
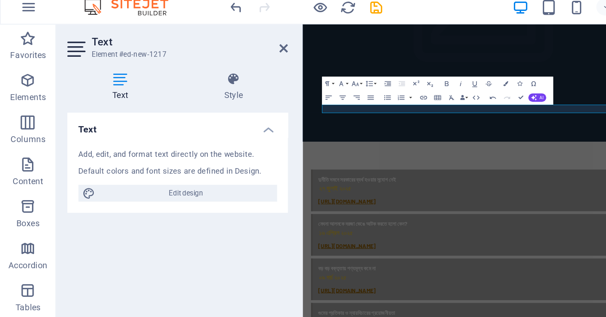
click at [496, 145] on figure at bounding box center [521, 14] width 436 height 302
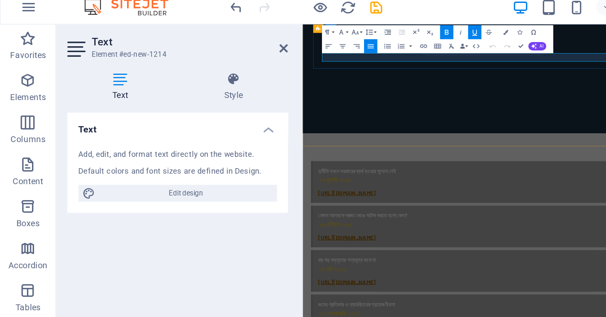
click at [253, 47] on icon "button" at bounding box center [255, 46] width 4 height 2
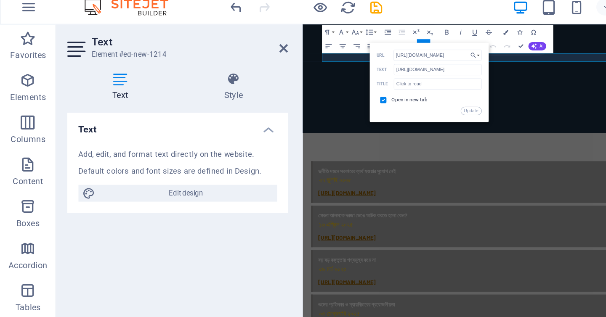
scroll to position [0, 19]
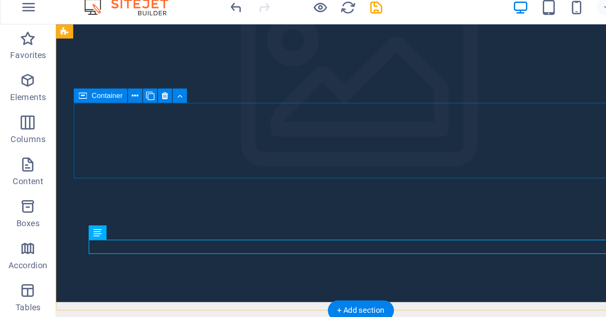
scroll to position [216, 0]
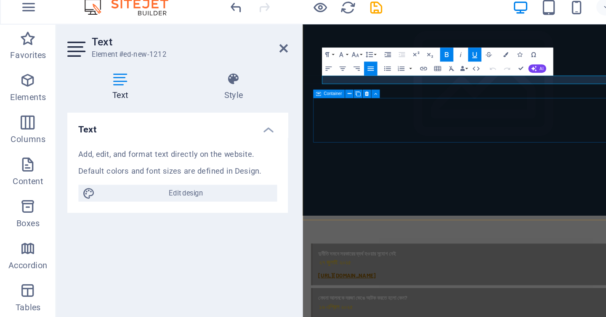
scroll to position [184, 0]
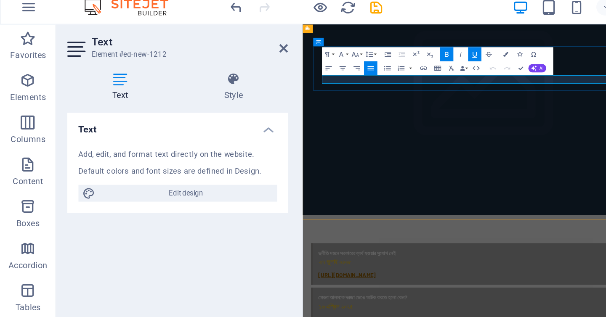
click at [256, 59] on icon "button" at bounding box center [255, 60] width 4 height 2
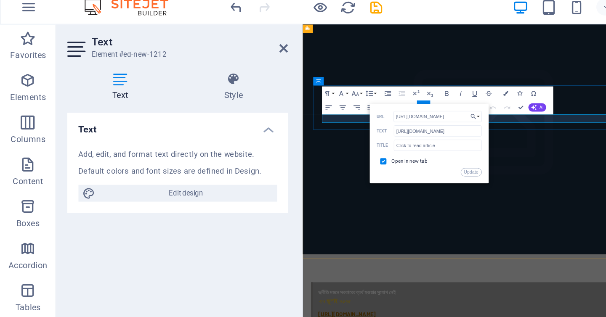
scroll to position [131, 0]
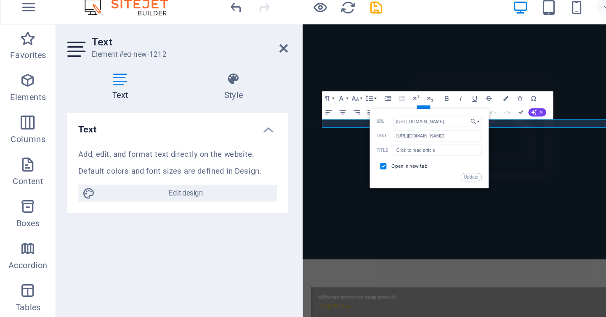
click at [421, 299] on figure at bounding box center [521, 156] width 436 height 302
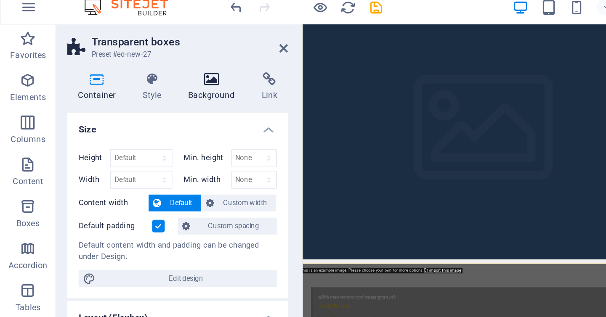
click at [129, 69] on icon at bounding box center [127, 66] width 41 height 8
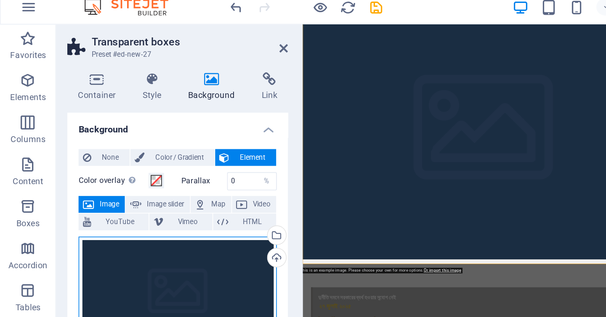
click at [89, 161] on div "Drag files here, click to choose files or select files from Files or our free s…" at bounding box center [106, 195] width 119 height 69
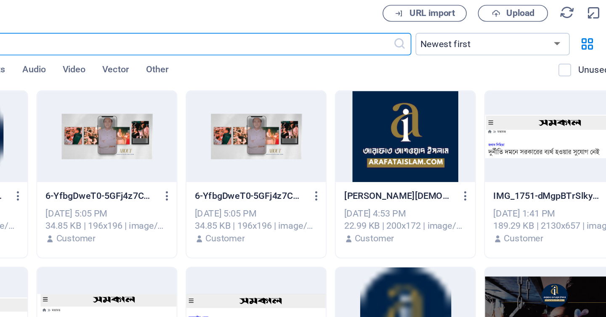
scroll to position [0, 0]
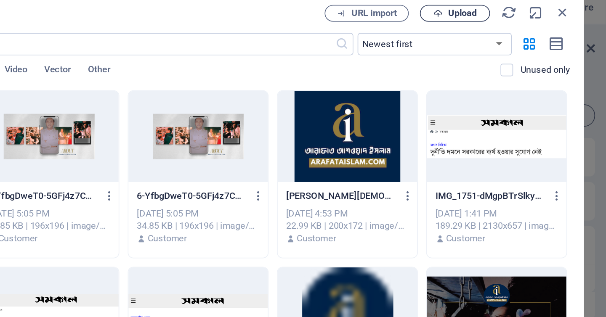
click at [510, 27] on span "Upload" at bounding box center [515, 26] width 35 height 5
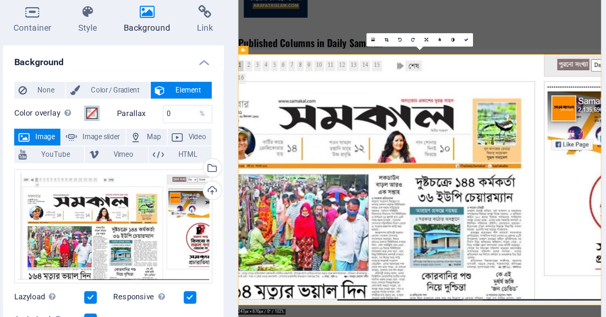
click at [93, 128] on span at bounding box center [94, 127] width 7 height 7
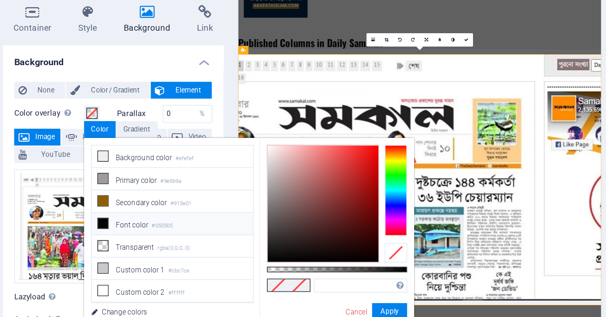
click at [101, 193] on icon at bounding box center [101, 194] width 6 height 6
type input "#050505"
click at [144, 131] on input "0" at bounding box center [151, 128] width 29 height 10
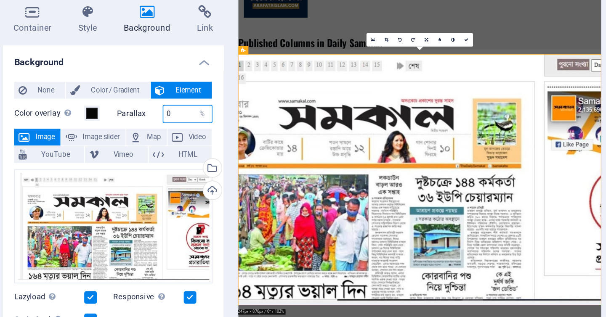
click at [144, 131] on input "0" at bounding box center [151, 128] width 29 height 10
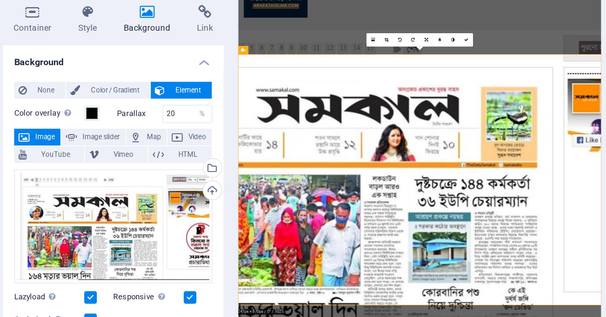
click at [130, 133] on div "Parallax 20 %" at bounding box center [138, 128] width 58 height 11
click at [146, 128] on input "20" at bounding box center [151, 128] width 29 height 10
type input "2"
click at [94, 128] on span at bounding box center [94, 127] width 7 height 7
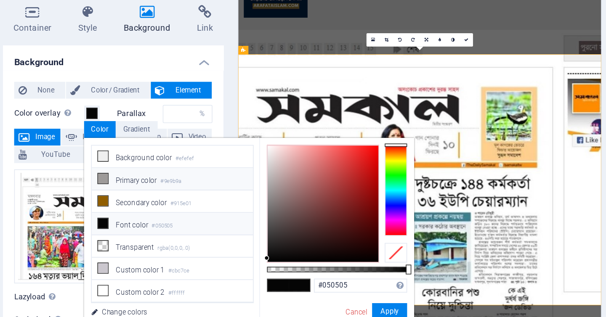
click at [104, 168] on li "Primary color #9e9b9a" at bounding box center [142, 166] width 97 height 13
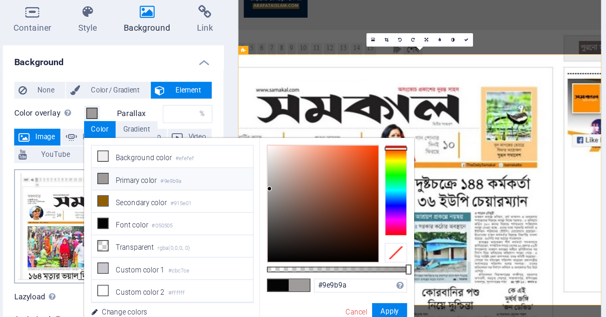
scroll to position [34, 0]
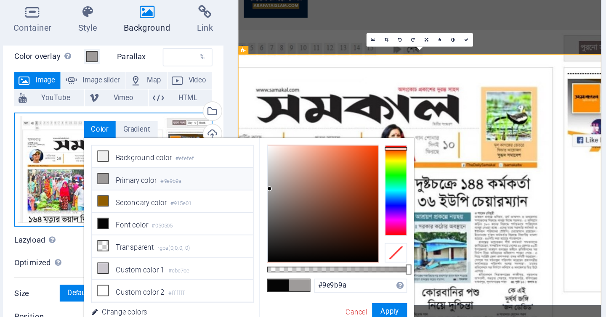
click at [73, 184] on div "Drag files here, click to choose files or select files from Files or our free s…" at bounding box center [106, 161] width 119 height 69
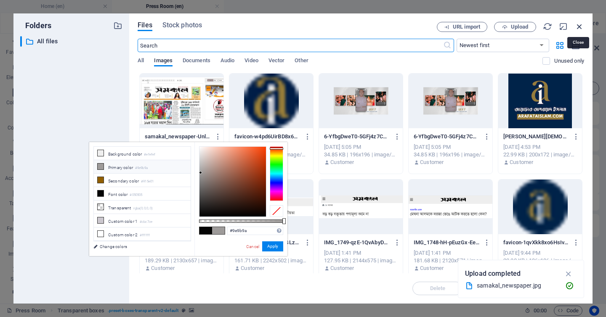
click at [581, 27] on icon "button" at bounding box center [579, 26] width 9 height 9
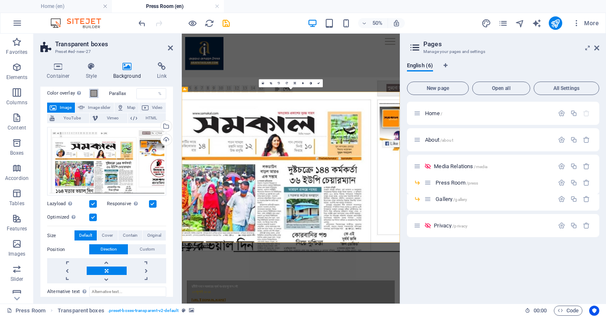
click at [94, 94] on span at bounding box center [94, 93] width 7 height 7
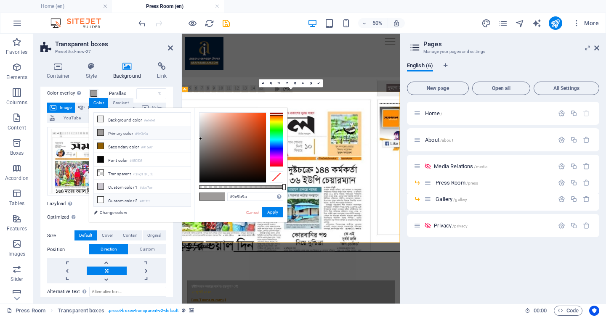
click at [100, 201] on icon at bounding box center [101, 200] width 6 height 6
type input "#ffffff"
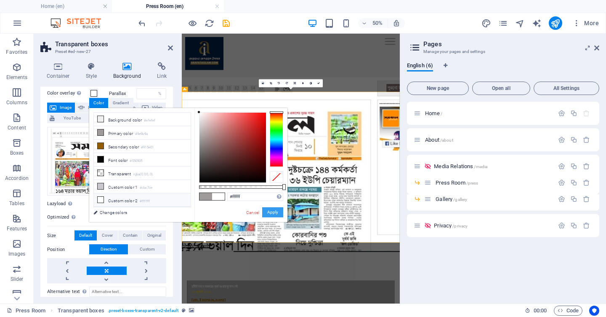
click at [272, 215] on button "Apply" at bounding box center [272, 213] width 21 height 10
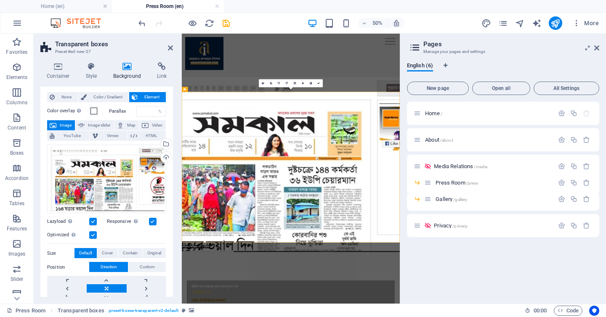
scroll to position [0, 0]
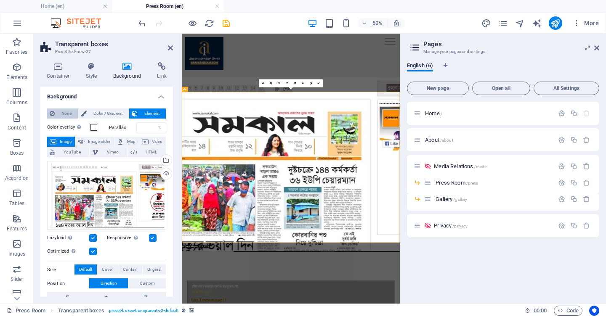
click at [64, 115] on span "None" at bounding box center [66, 114] width 18 height 10
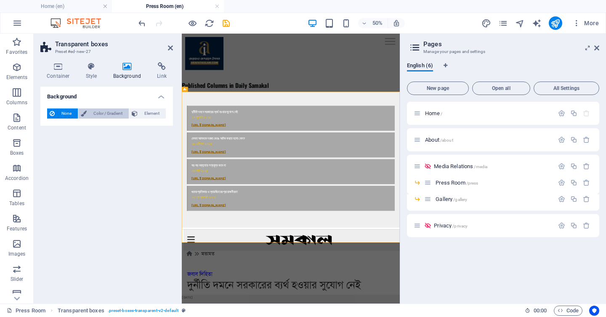
click at [112, 117] on span "Color / Gradient" at bounding box center [107, 114] width 37 height 10
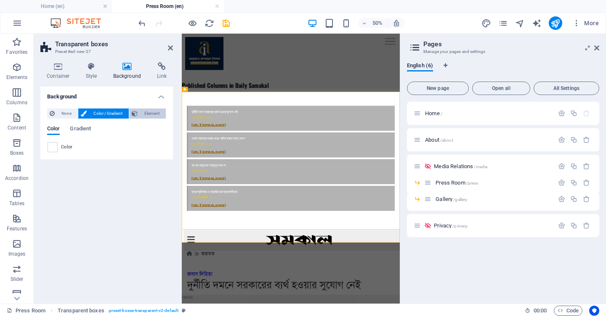
click at [152, 116] on span "Element" at bounding box center [151, 114] width 23 height 10
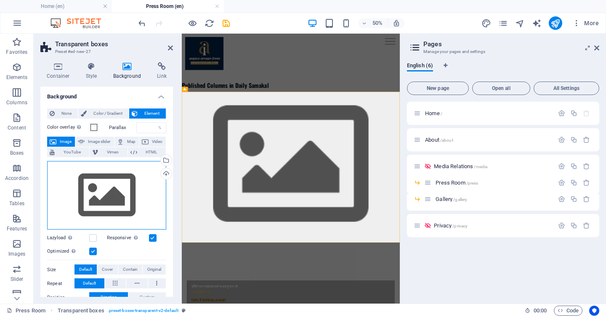
click at [115, 195] on div "Drag files here, click to choose files or select files from Files or our free s…" at bounding box center [106, 195] width 119 height 69
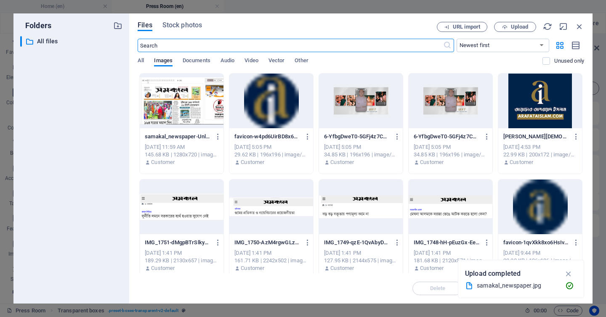
click at [190, 122] on div at bounding box center [182, 101] width 84 height 55
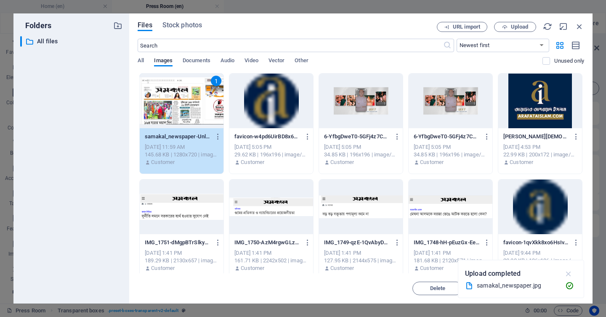
click at [569, 276] on icon "button" at bounding box center [569, 273] width 10 height 9
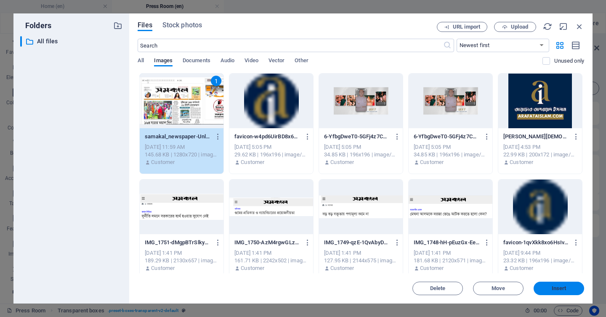
click at [565, 293] on button "Insert" at bounding box center [559, 288] width 51 height 13
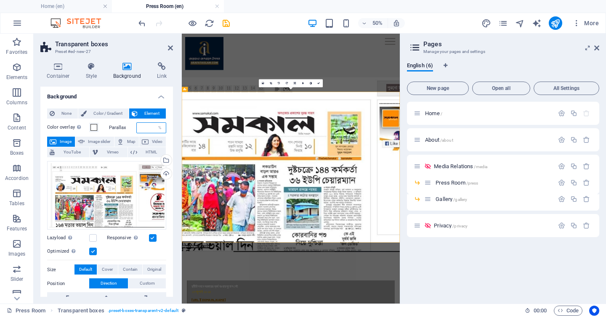
click at [138, 126] on input "number" at bounding box center [151, 128] width 29 height 10
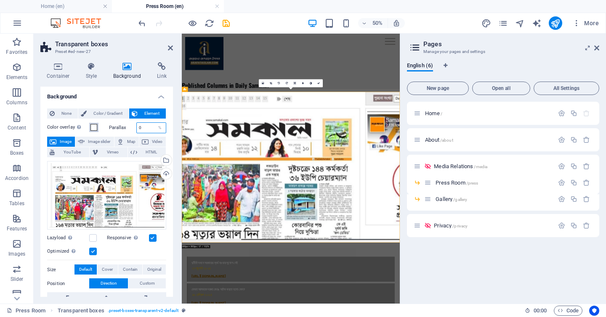
type input "0"
click at [95, 130] on span at bounding box center [94, 127] width 7 height 7
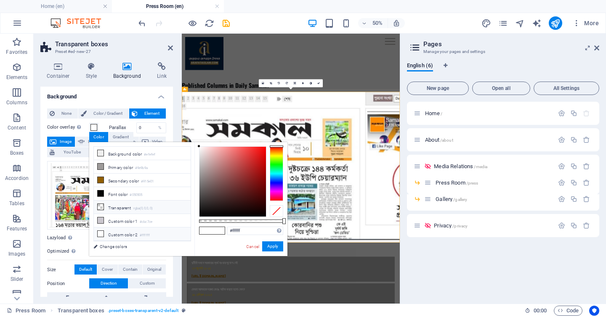
click at [138, 211] on small "rgba(0,0,0,.0)" at bounding box center [143, 209] width 20 height 6
type input "rgba(0, 0, 0, 0.895)"
drag, startPoint x: 200, startPoint y: 220, endPoint x: 275, endPoint y: 231, distance: 75.4
click at [275, 231] on div "rgba(0, 0, 0, 0.895) Supported formats #0852ed rgb(8, 82, 237) rgba(8, 82, 237,…" at bounding box center [241, 260] width 93 height 236
click at [277, 245] on button "Apply" at bounding box center [272, 247] width 21 height 10
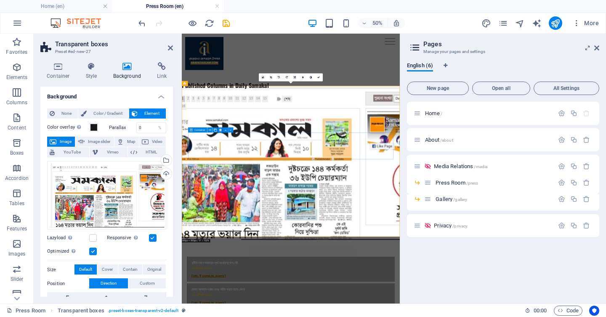
scroll to position [101, 0]
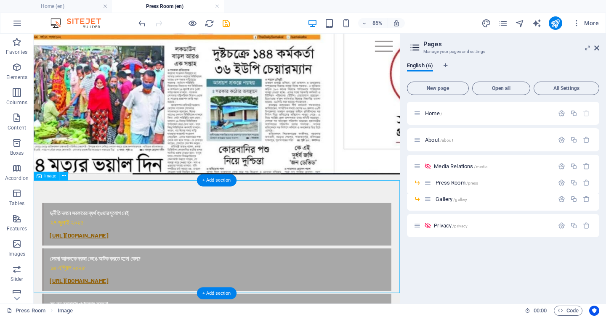
scroll to position [255, 0]
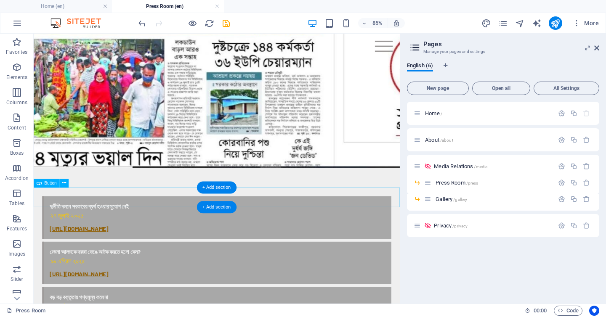
drag, startPoint x: 415, startPoint y: 222, endPoint x: 406, endPoint y: 195, distance: 28.5
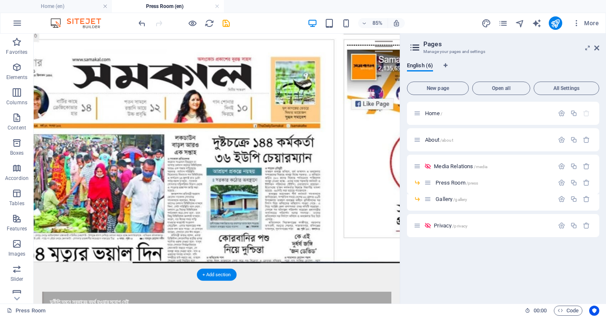
scroll to position [0, 0]
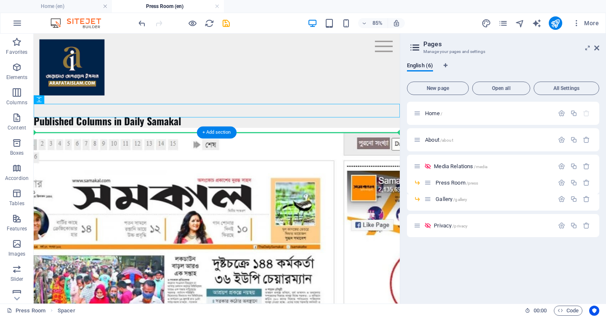
drag, startPoint x: 171, startPoint y: 125, endPoint x: 173, endPoint y: 153, distance: 27.9
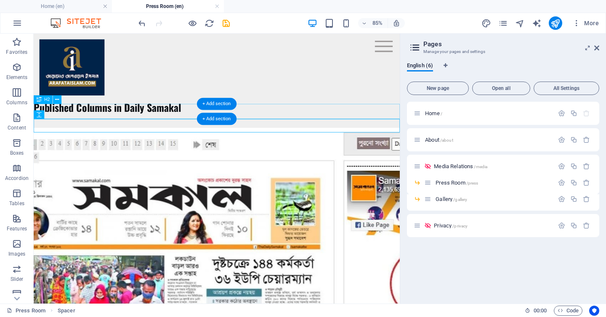
click at [171, 128] on div "Published Columns in Daily Samakal" at bounding box center [249, 120] width 431 height 15
drag, startPoint x: 171, startPoint y: 137, endPoint x: 173, endPoint y: 155, distance: 17.7
click at [171, 144] on div at bounding box center [249, 136] width 431 height 16
click at [180, 128] on div "Published Columns in Daily Samakal" at bounding box center [249, 120] width 431 height 15
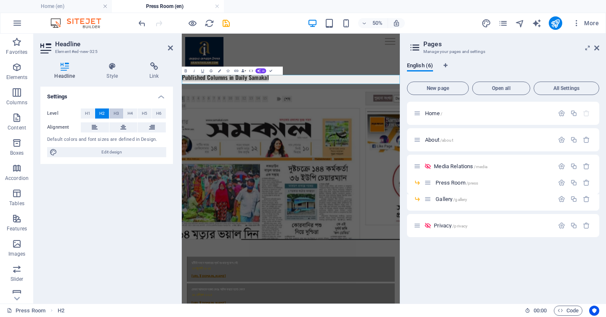
click at [117, 113] on span "H3" at bounding box center [116, 114] width 5 height 10
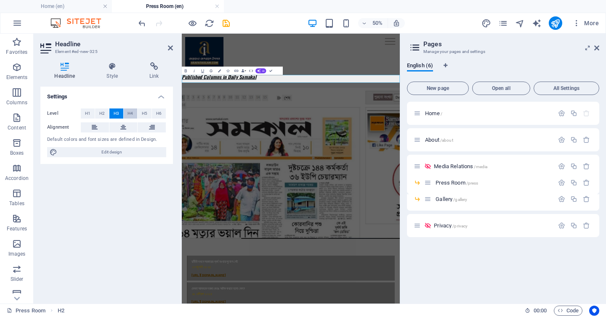
click at [126, 114] on button "H4" at bounding box center [131, 114] width 14 height 10
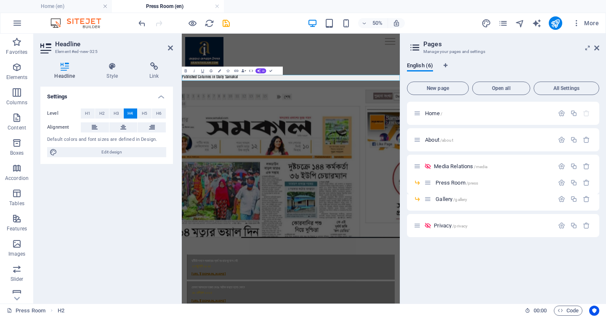
click at [175, 44] on aside "Headline Element #ed-new-325 Headline Style Link Settings Level H1 H2 H3 H4 H5 …" at bounding box center [108, 169] width 148 height 270
click at [172, 48] on icon at bounding box center [170, 48] width 5 height 7
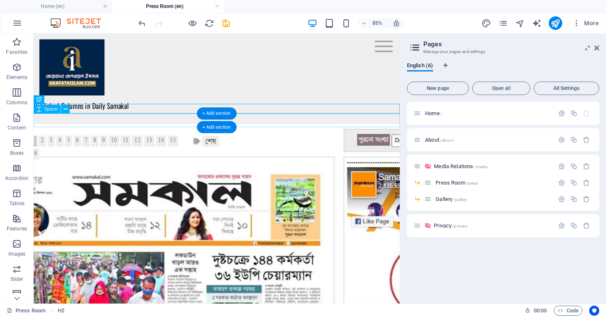
click at [184, 133] on div at bounding box center [249, 132] width 431 height 16
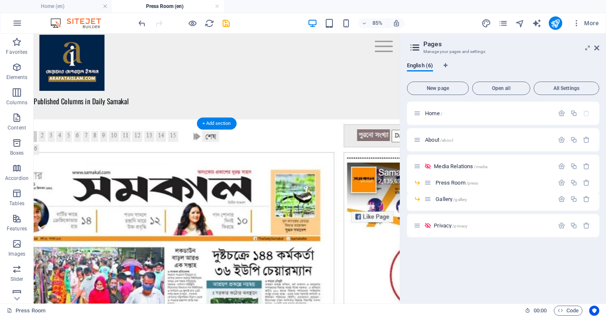
scroll to position [4, 0]
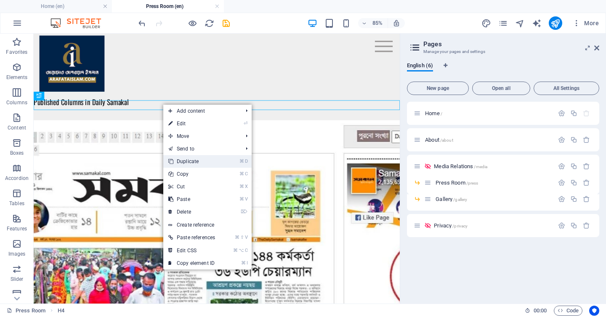
click at [187, 163] on link "⌘ D Duplicate" at bounding box center [191, 161] width 57 height 13
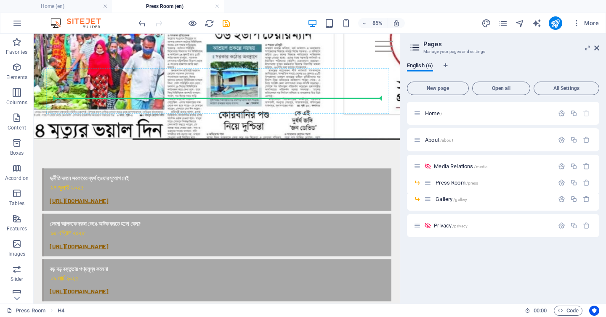
scroll to position [314, 0]
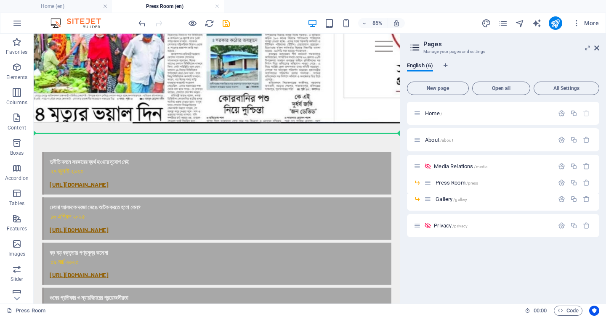
drag, startPoint x: 205, startPoint y: 127, endPoint x: 197, endPoint y: 149, distance: 23.6
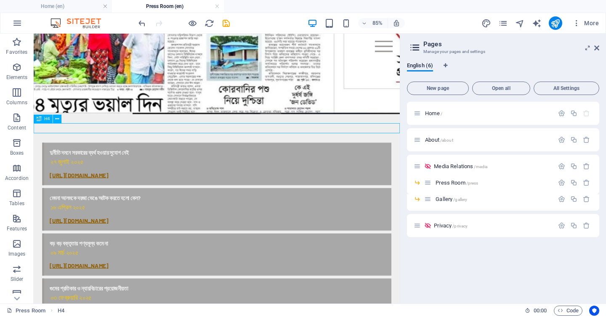
click at [149, 128] on div "Image Spacer Button Text Image Transparent boxes Container H4 Container Text Co…" at bounding box center [217, 169] width 366 height 270
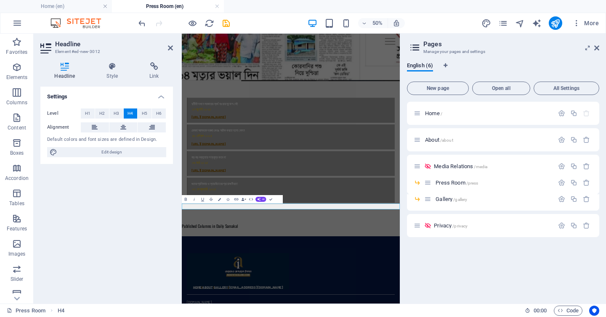
scroll to position [80, 0]
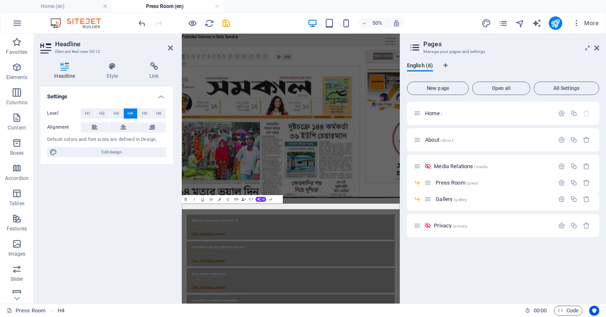
click at [173, 49] on aside "Headline Element #ed-new-3012 Headline Style Link Settings Level H1 H2 H3 H4 H5…" at bounding box center [108, 169] width 148 height 270
click at [171, 47] on icon at bounding box center [170, 48] width 5 height 7
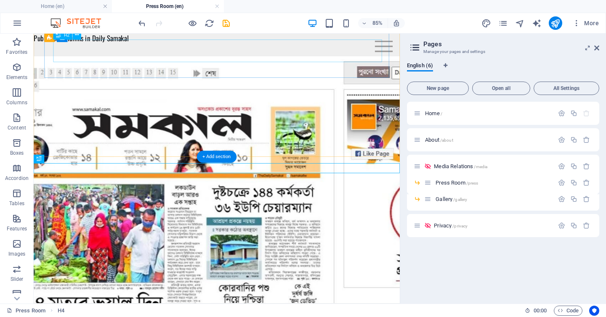
scroll to position [267, 0]
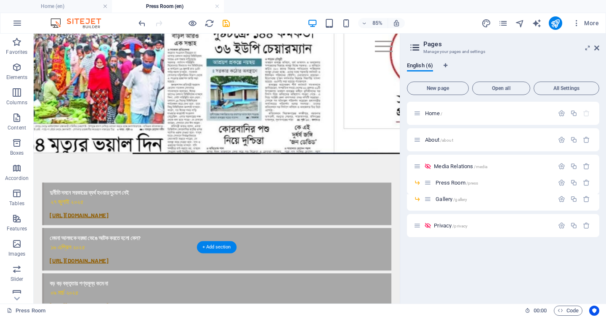
scroll to position [0, 0]
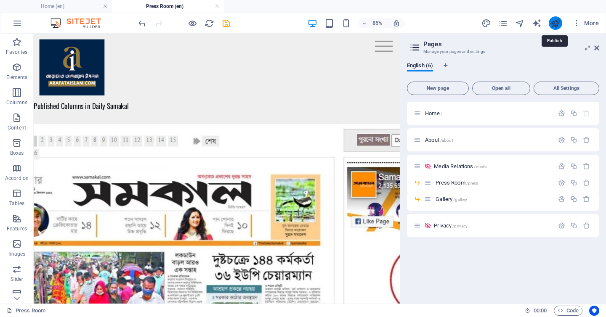
click at [558, 24] on icon "publish" at bounding box center [556, 24] width 10 height 10
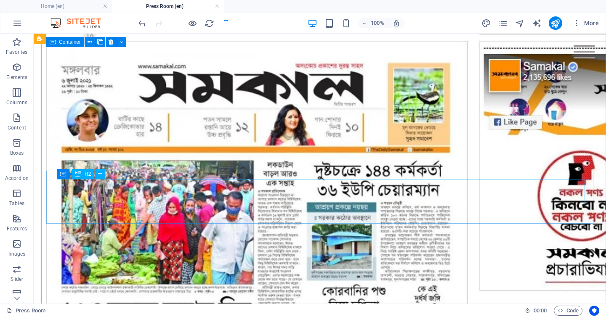
scroll to position [139, 0]
